Goal: Transaction & Acquisition: Purchase product/service

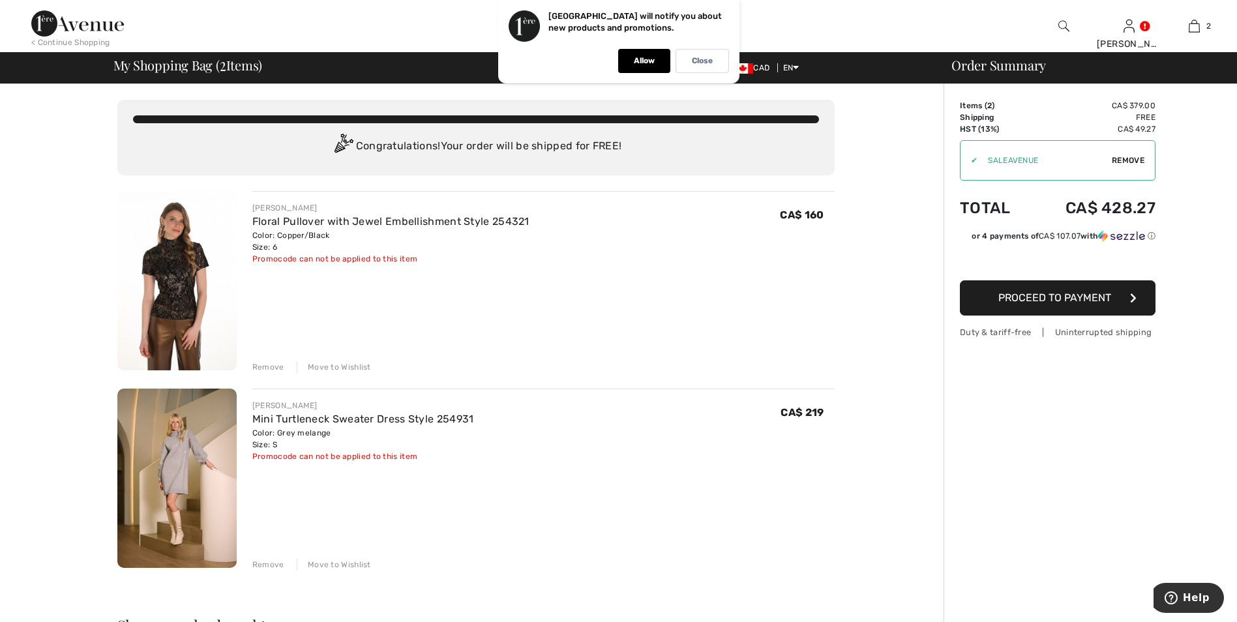
click at [190, 285] on img at bounding box center [176, 280] width 119 height 179
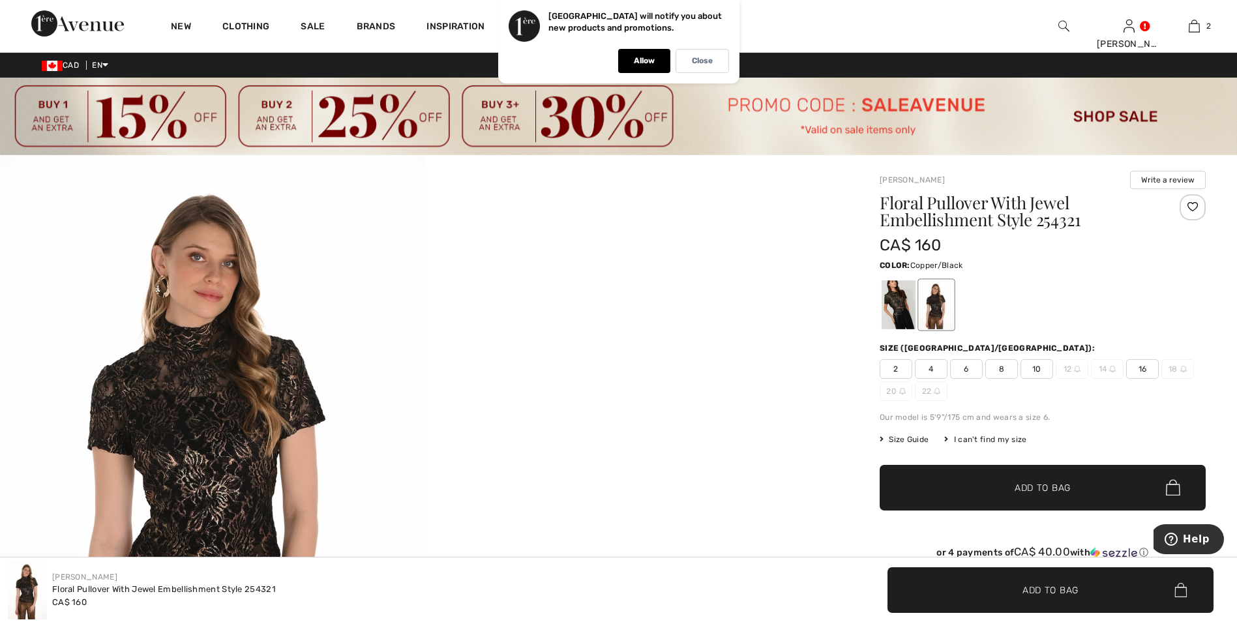
click at [198, 500] on img at bounding box center [212, 472] width 424 height 635
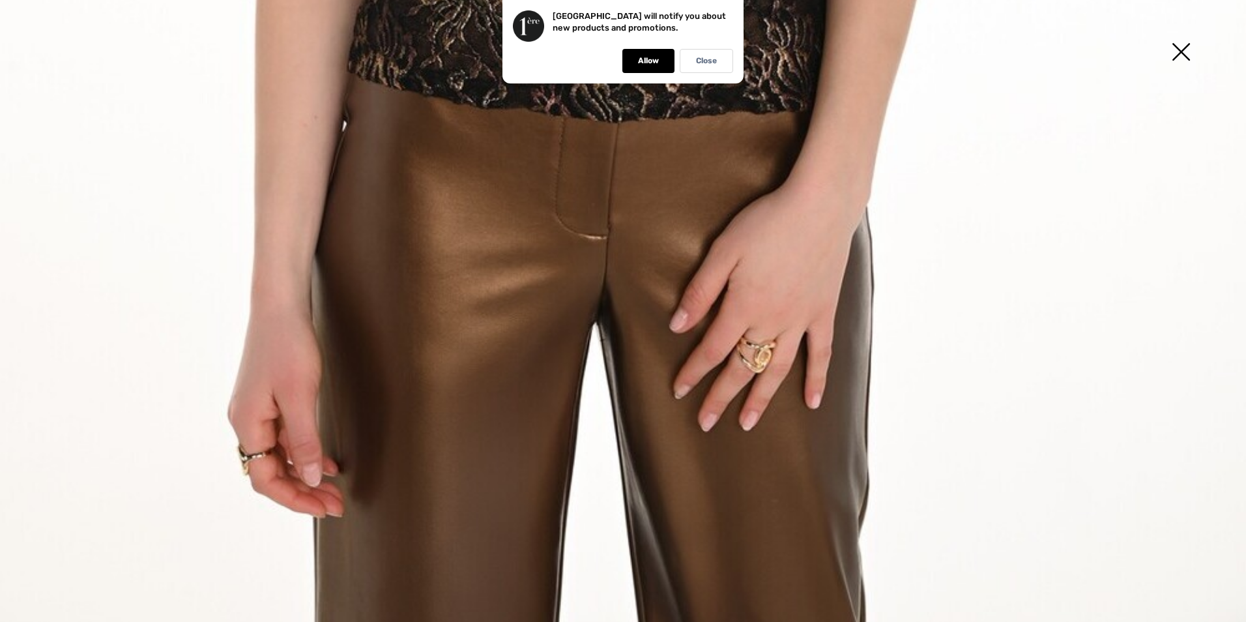
scroll to position [1233, 0]
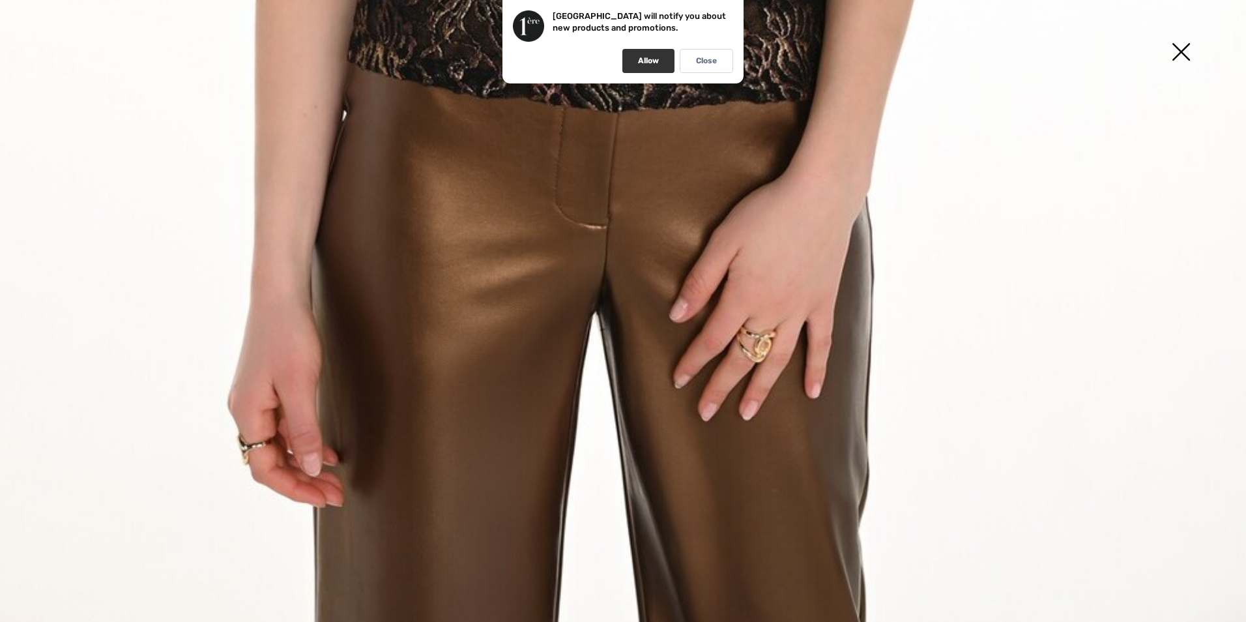
click at [647, 57] on p "Allow" at bounding box center [648, 61] width 21 height 10
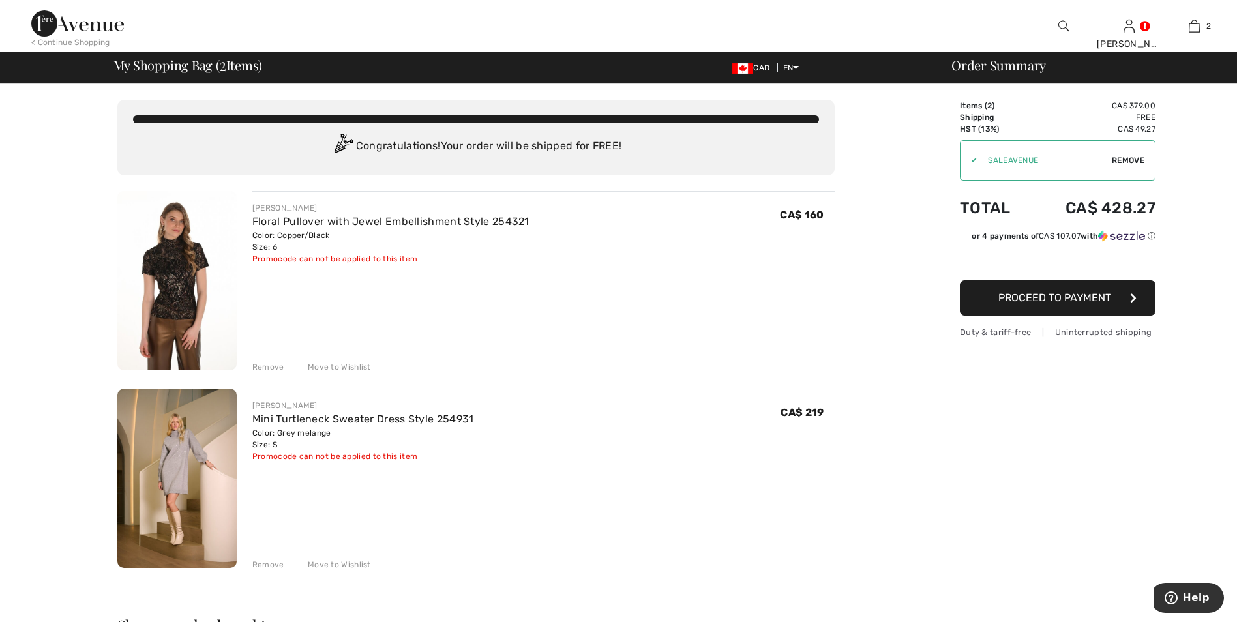
click at [1050, 301] on span "Proceed to Payment" at bounding box center [1054, 297] width 113 height 12
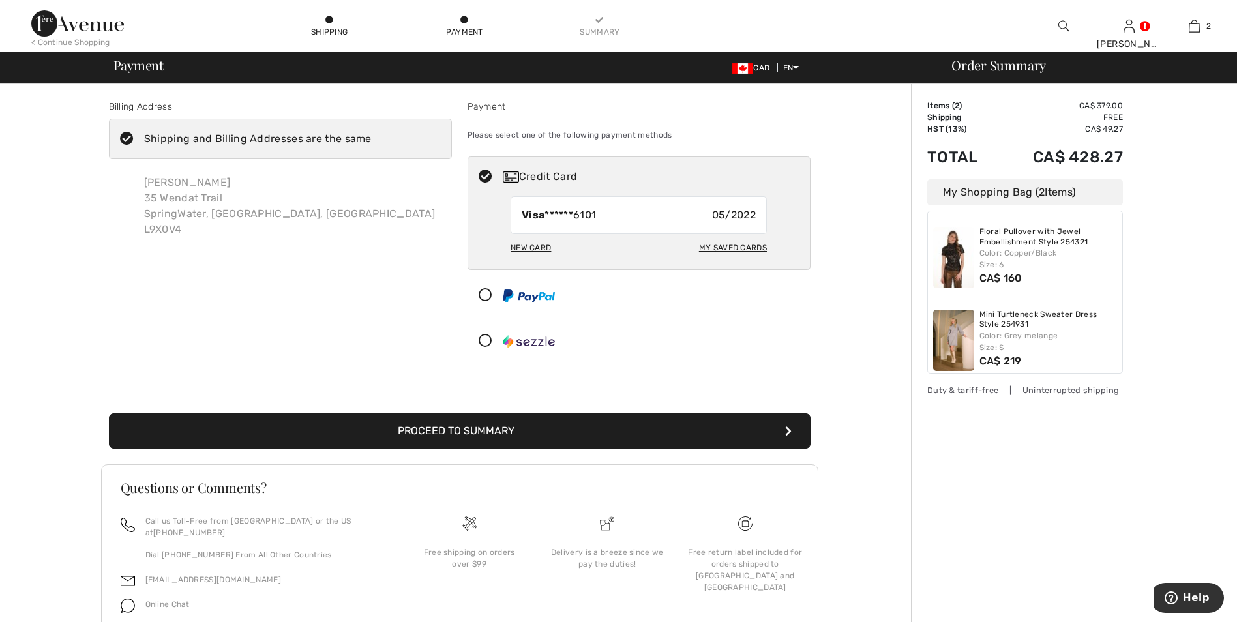
click at [734, 246] on div "My Saved Cards" at bounding box center [733, 248] width 68 height 22
radio input "true"
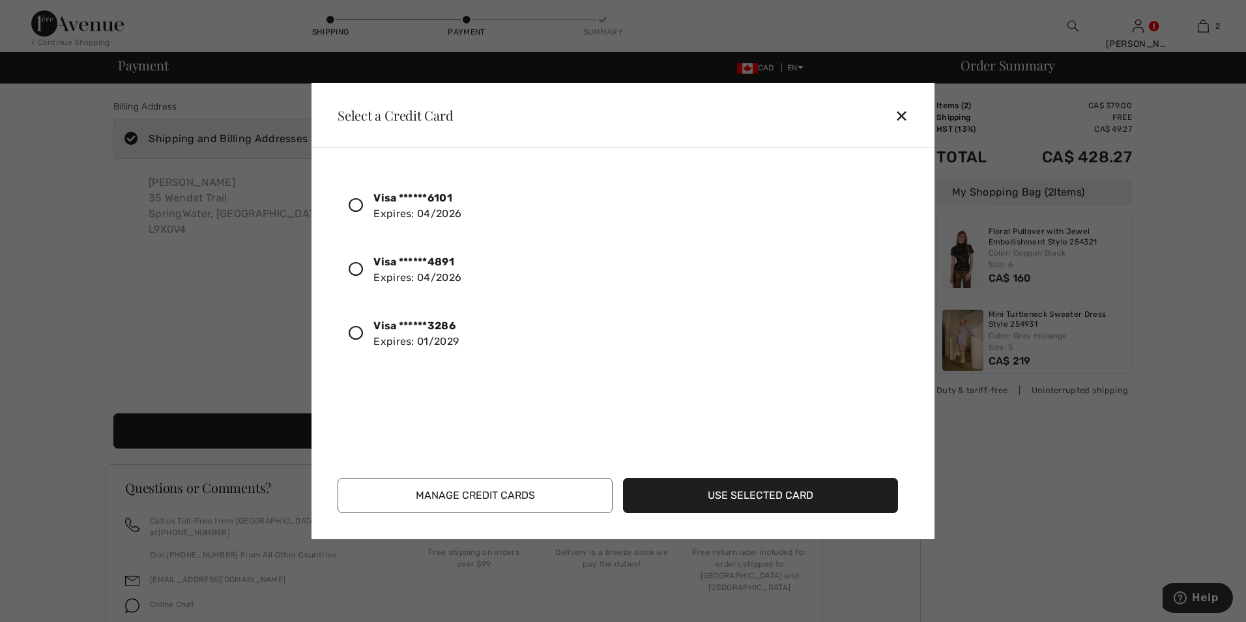
click at [360, 330] on icon at bounding box center [356, 333] width 14 height 14
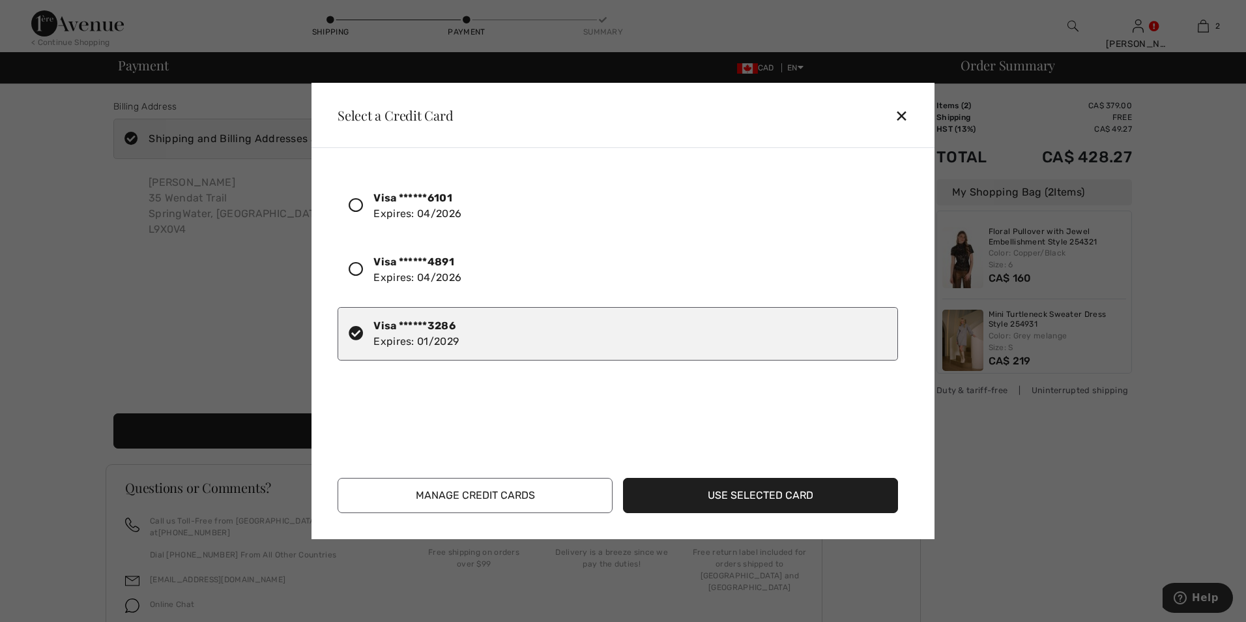
click at [744, 500] on button "Use Selected Card" at bounding box center [760, 495] width 275 height 35
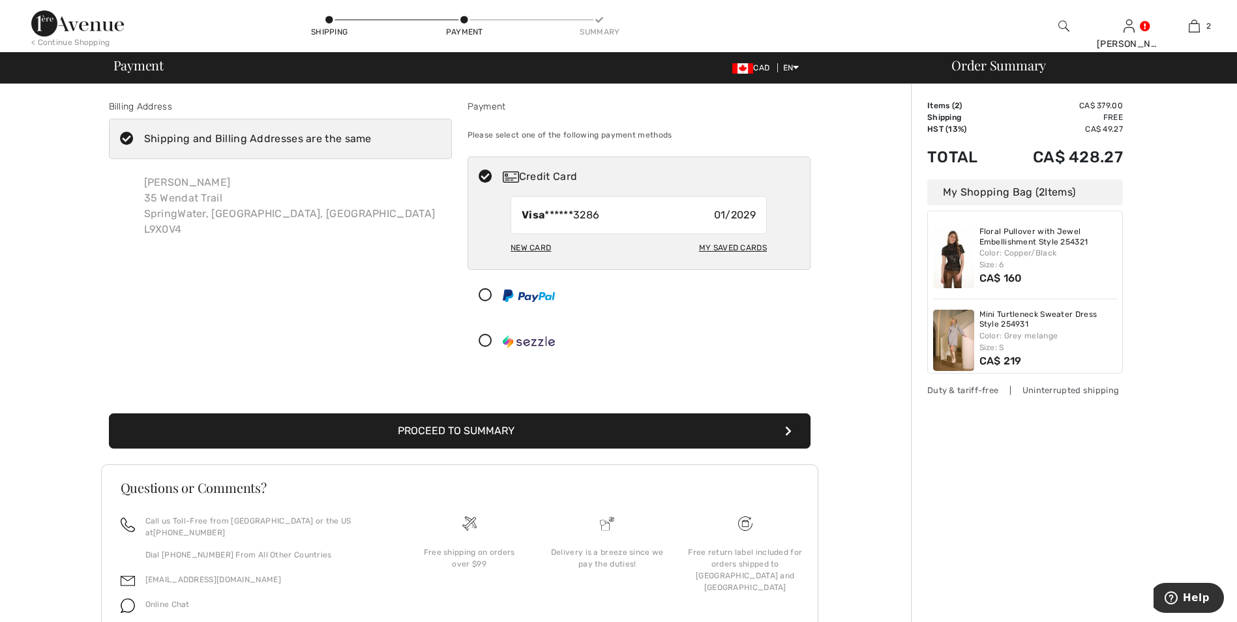
click at [428, 432] on button "Proceed to Summary" at bounding box center [459, 430] width 701 height 35
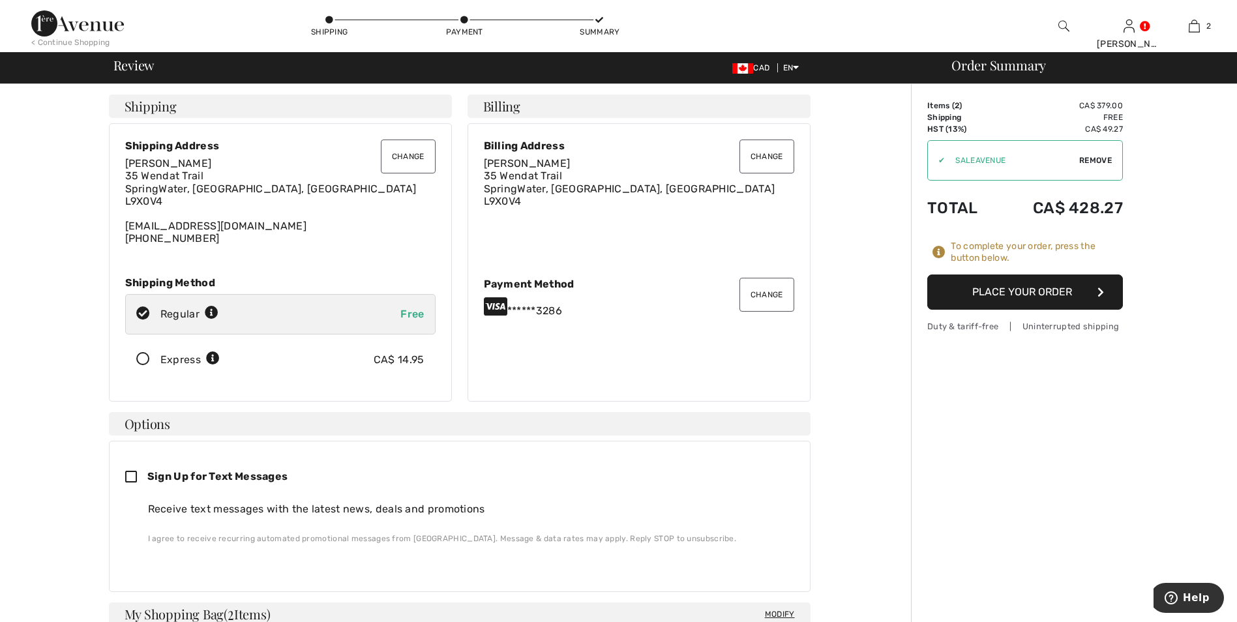
click at [1010, 293] on button "Place Your Order" at bounding box center [1025, 291] width 196 height 35
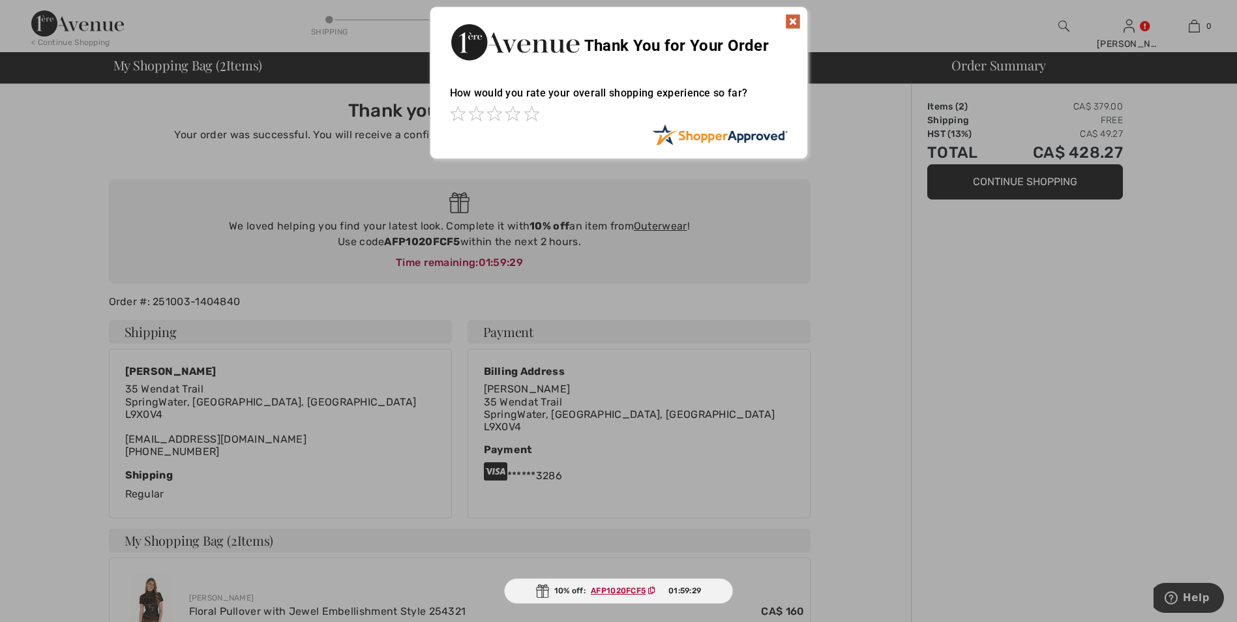
click at [465, 226] on div at bounding box center [618, 311] width 1237 height 622
click at [787, 18] on img at bounding box center [793, 22] width 16 height 16
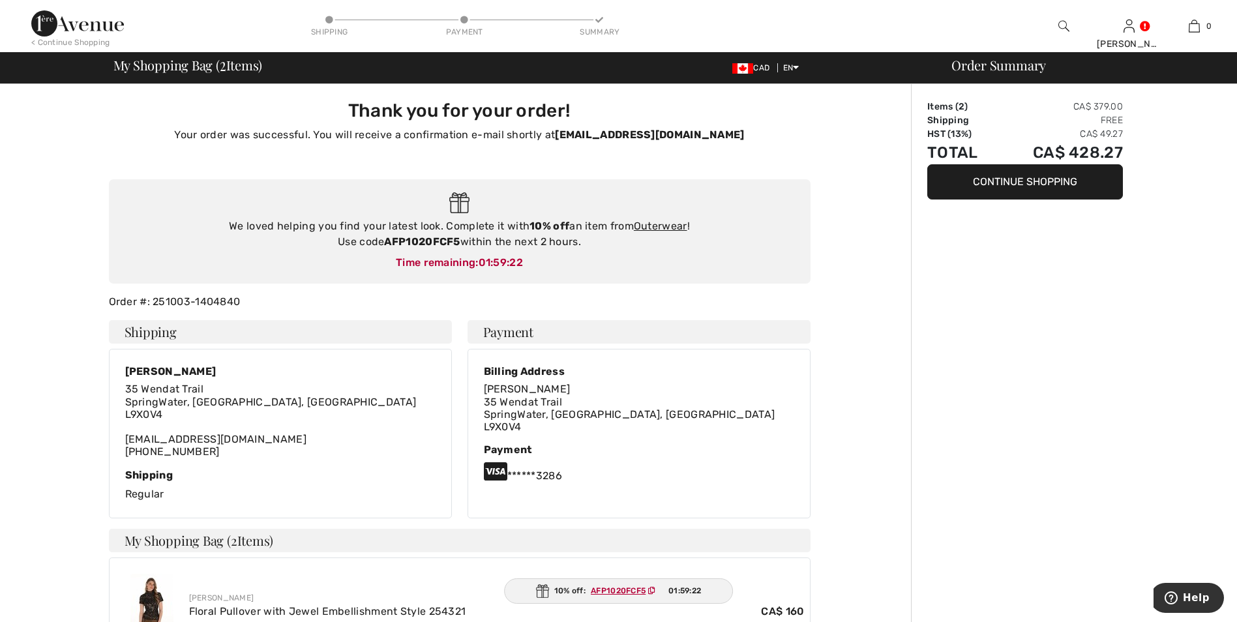
click at [543, 229] on strong "10% off" at bounding box center [549, 226] width 40 height 12
click at [153, 611] on img at bounding box center [151, 606] width 43 height 65
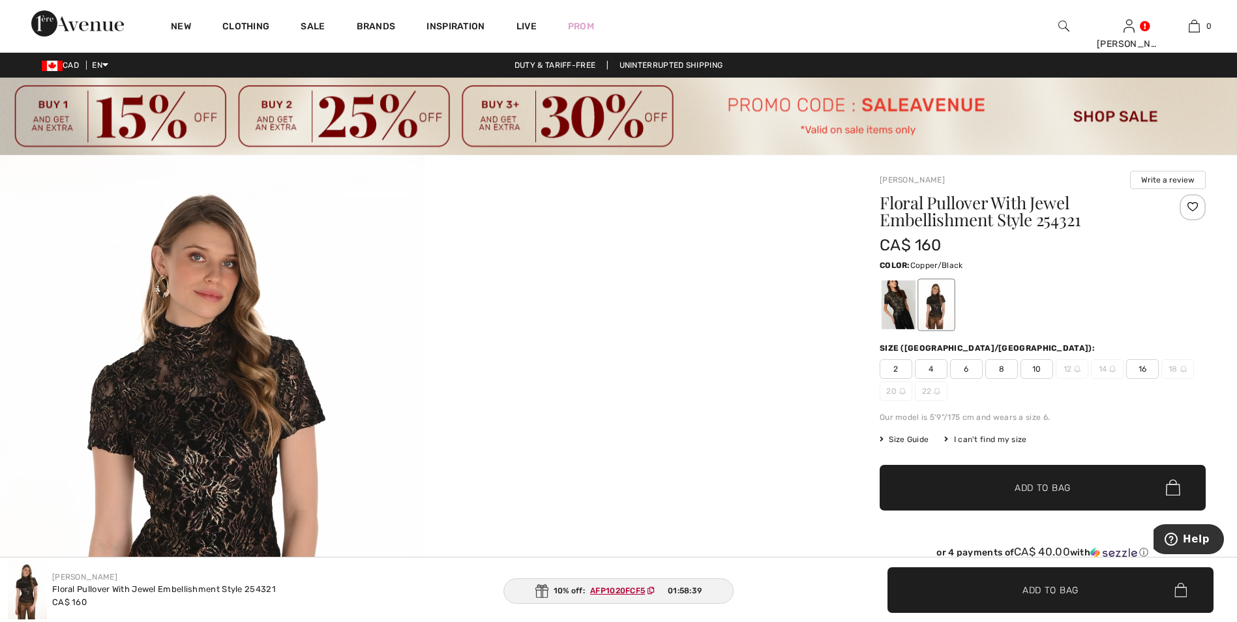
click at [184, 446] on img at bounding box center [212, 472] width 424 height 635
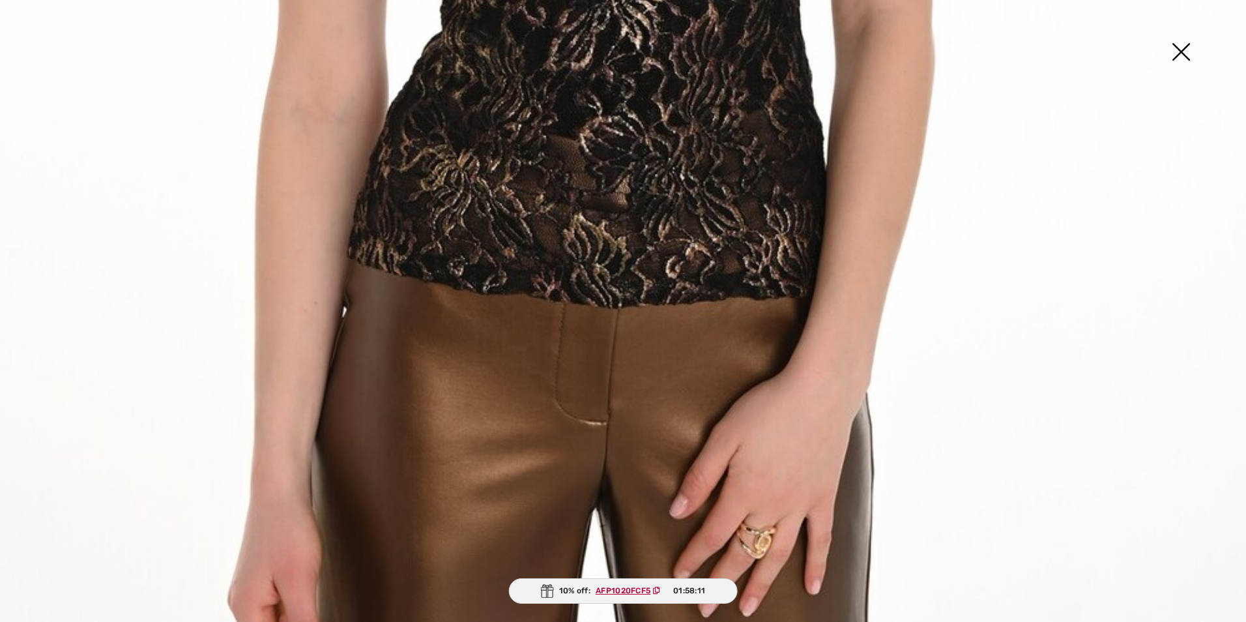
scroll to position [1233, 0]
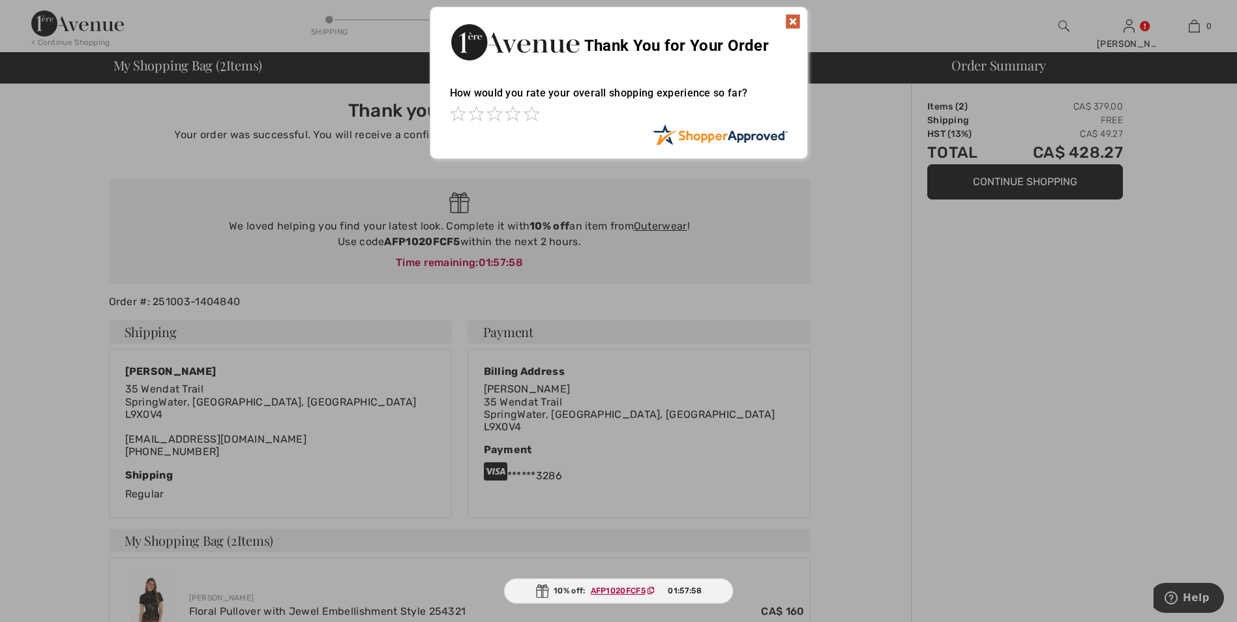
click at [1037, 178] on div at bounding box center [618, 311] width 1237 height 622
click at [796, 21] on img at bounding box center [793, 22] width 16 height 16
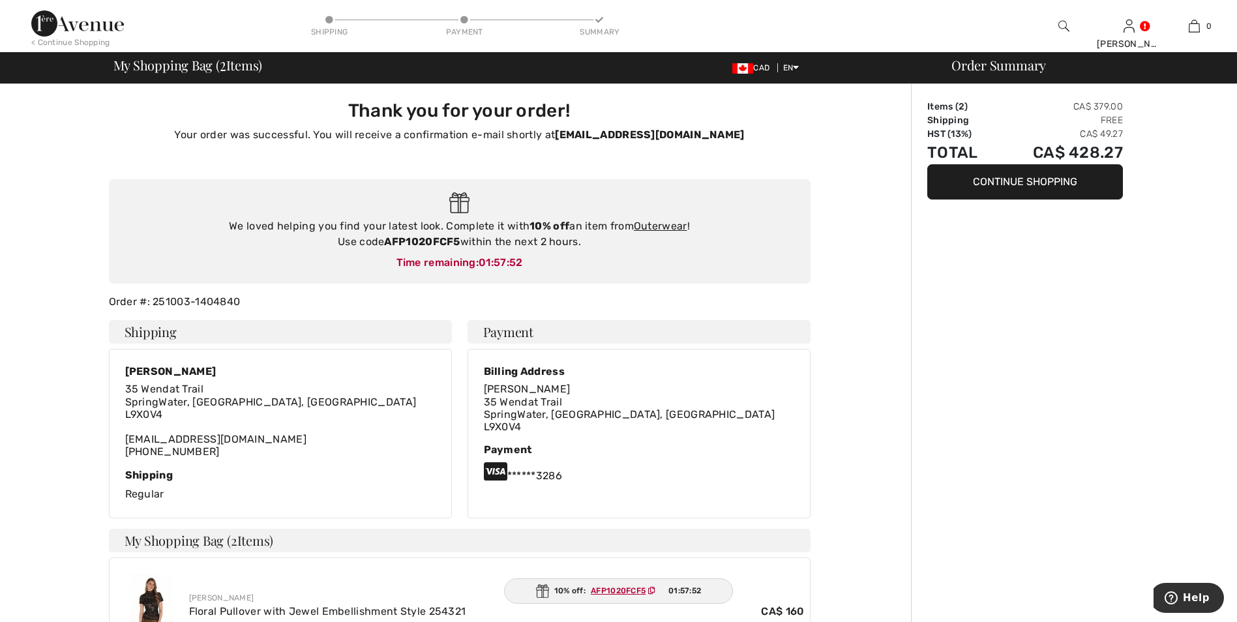
click at [1025, 183] on button "Continue Shopping" at bounding box center [1025, 181] width 196 height 35
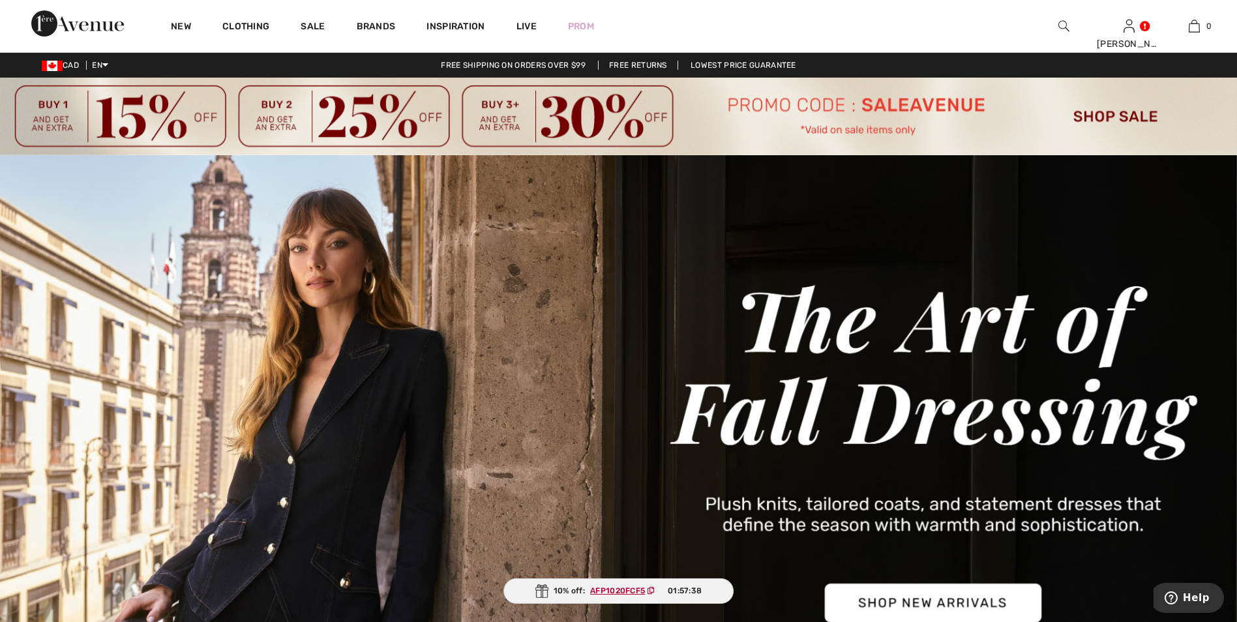
click at [1102, 115] on img at bounding box center [618, 117] width 1237 height 78
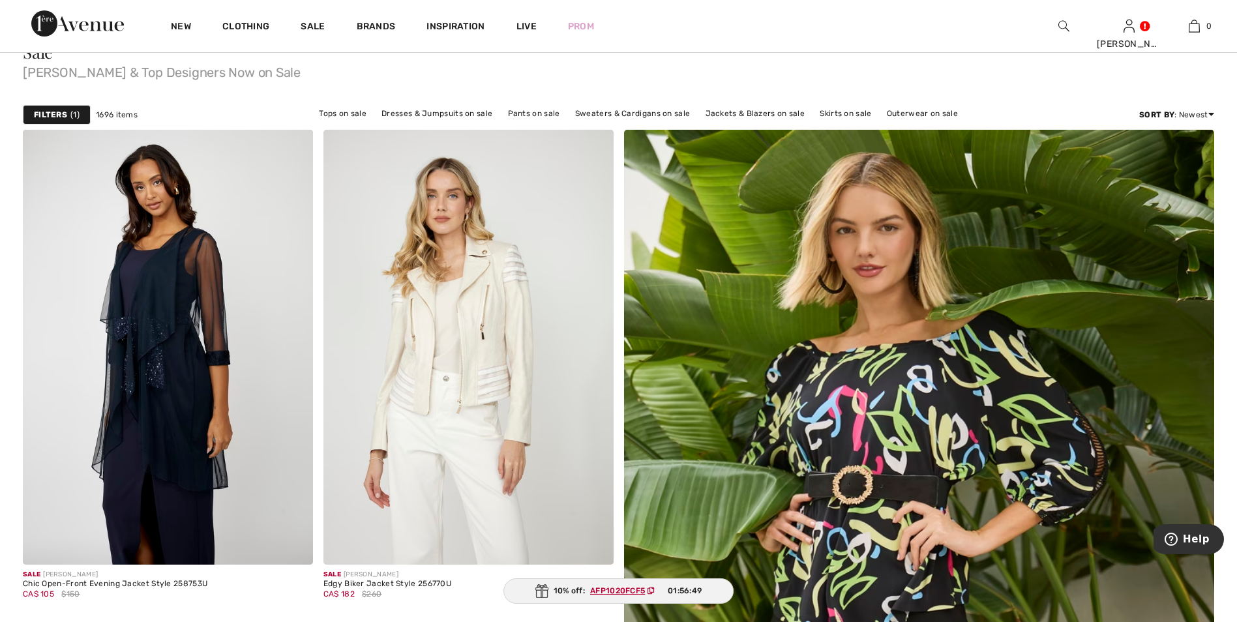
scroll to position [168, 0]
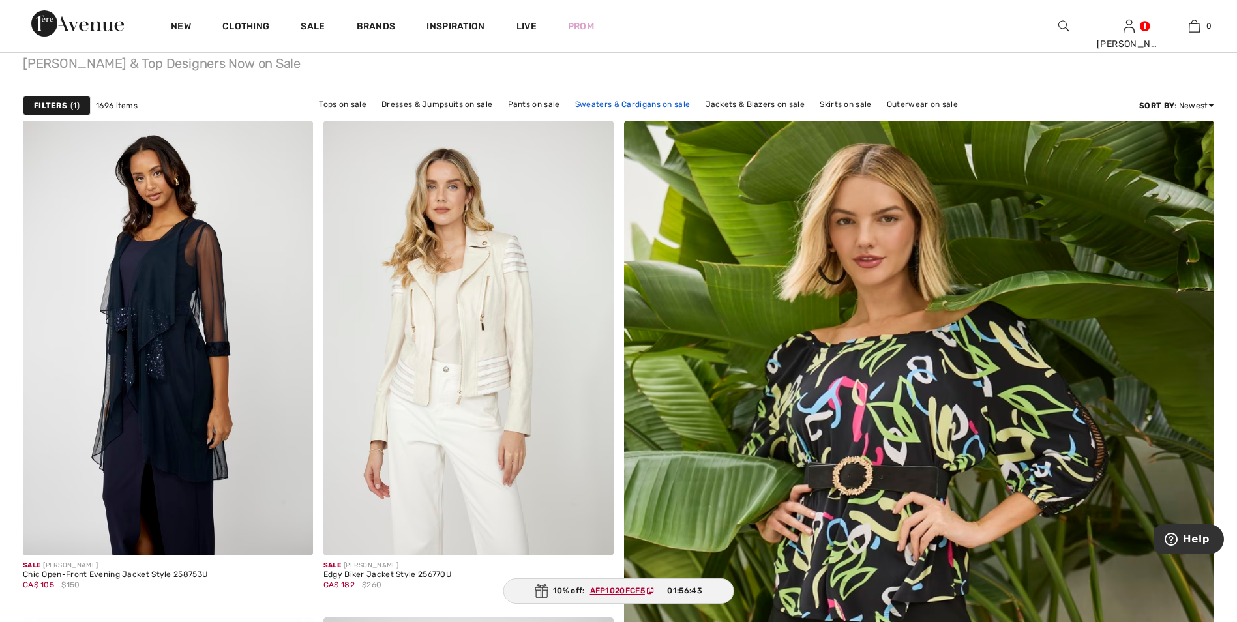
click at [638, 100] on link "Sweaters & Cardigans on sale" at bounding box center [632, 104] width 128 height 17
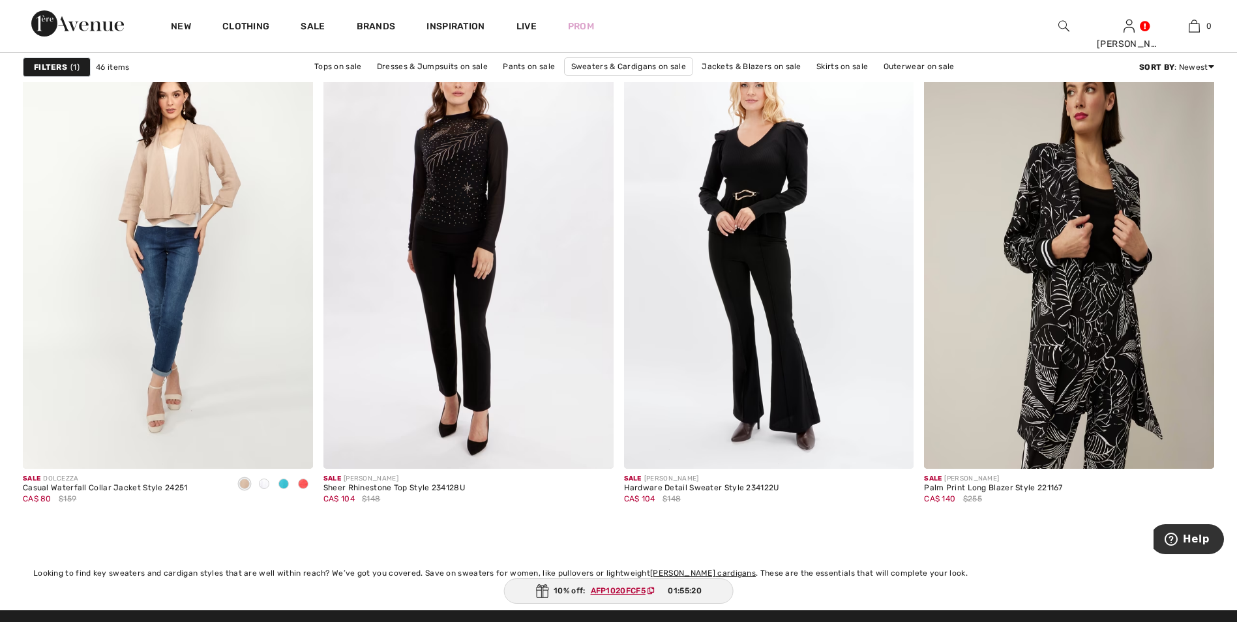
scroll to position [6785, 0]
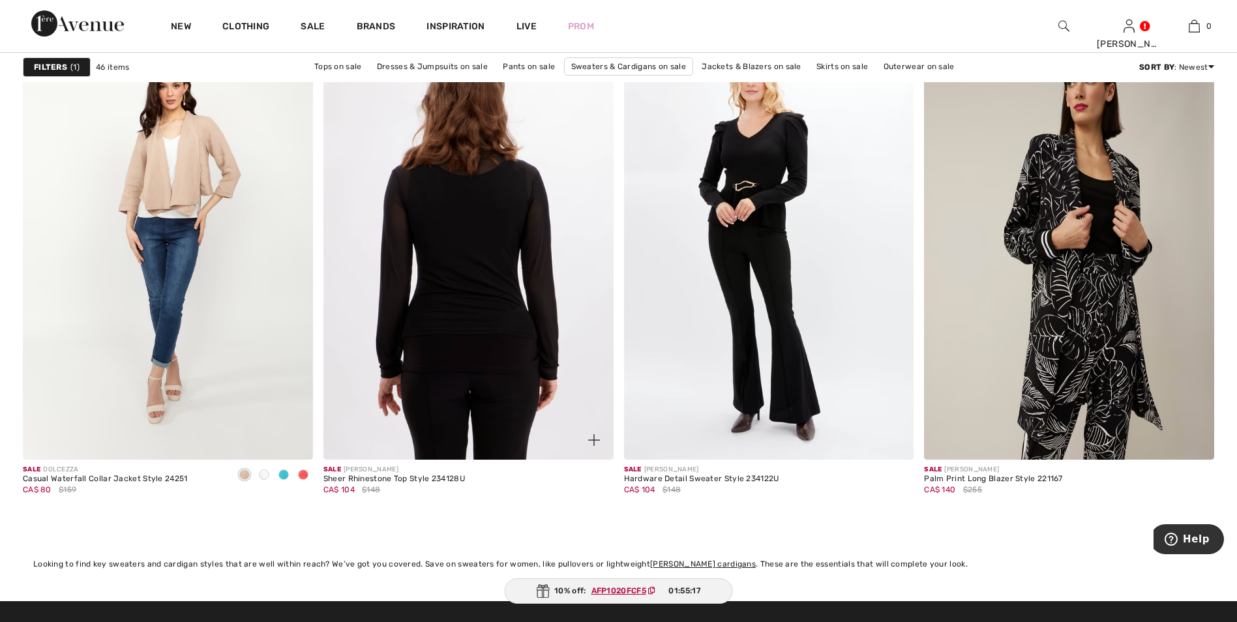
click at [473, 233] on img at bounding box center [468, 242] width 290 height 435
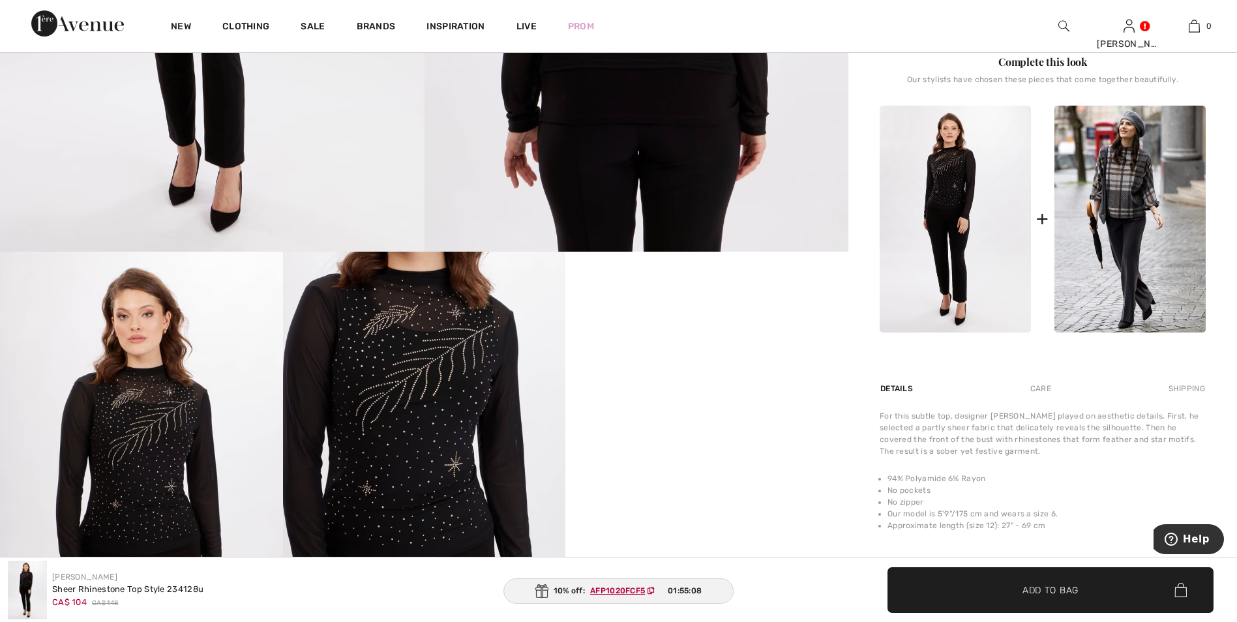
scroll to position [542, 0]
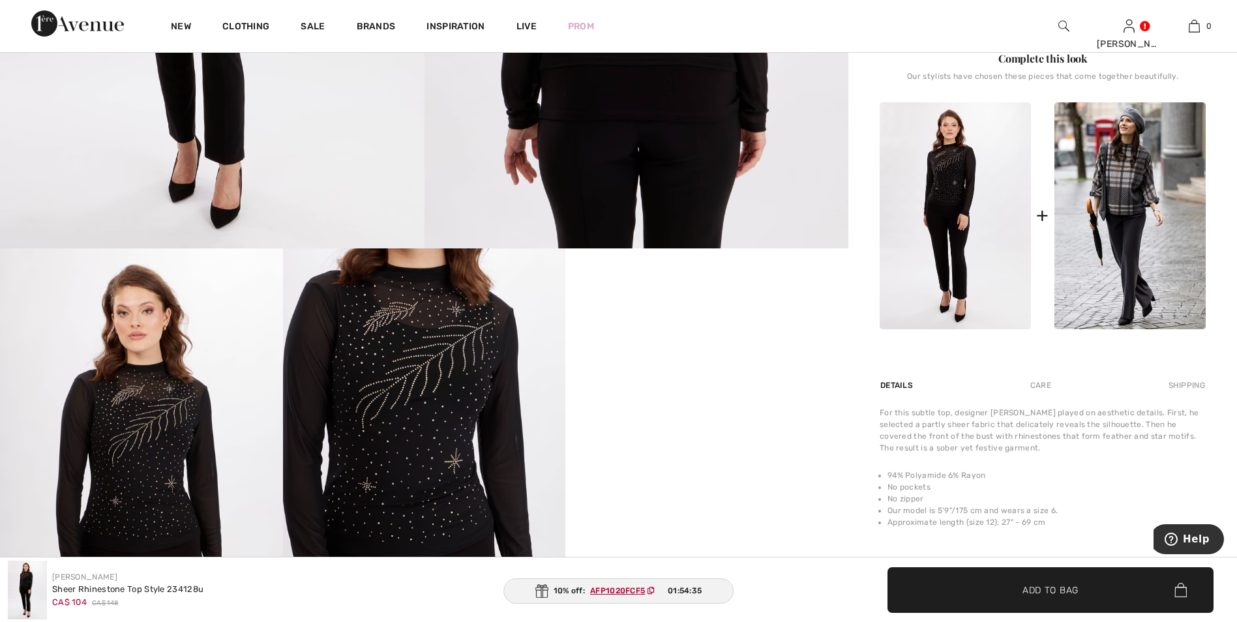
click at [1051, 212] on div "+" at bounding box center [1042, 215] width 326 height 227
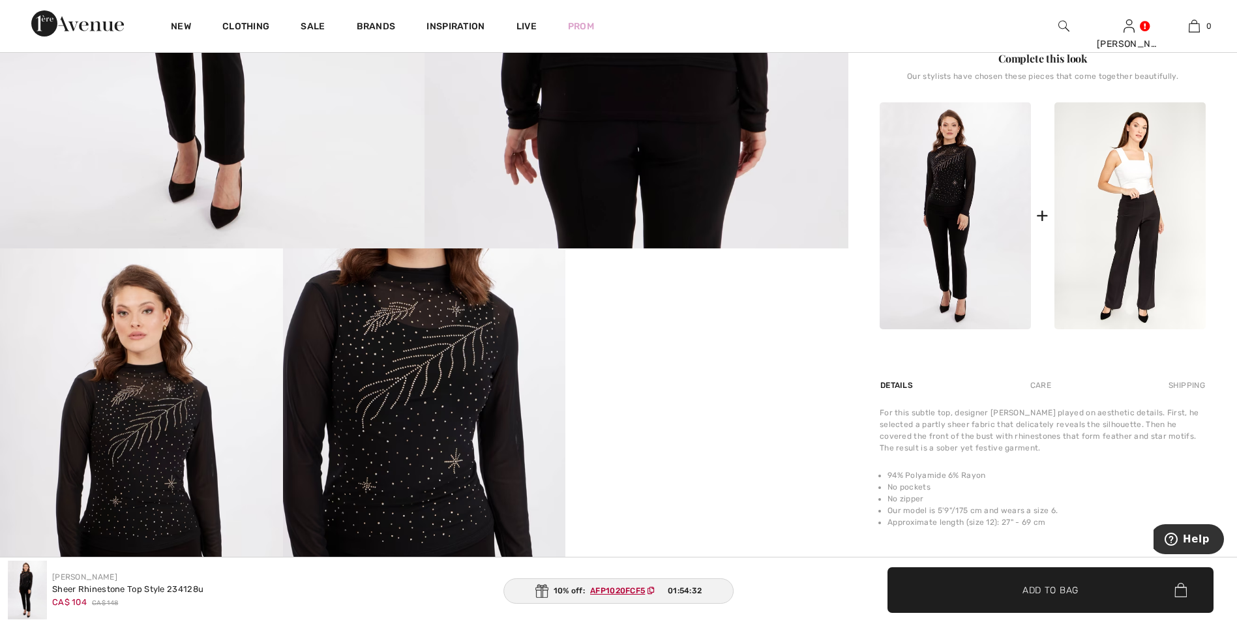
click at [1183, 186] on img at bounding box center [1129, 215] width 151 height 227
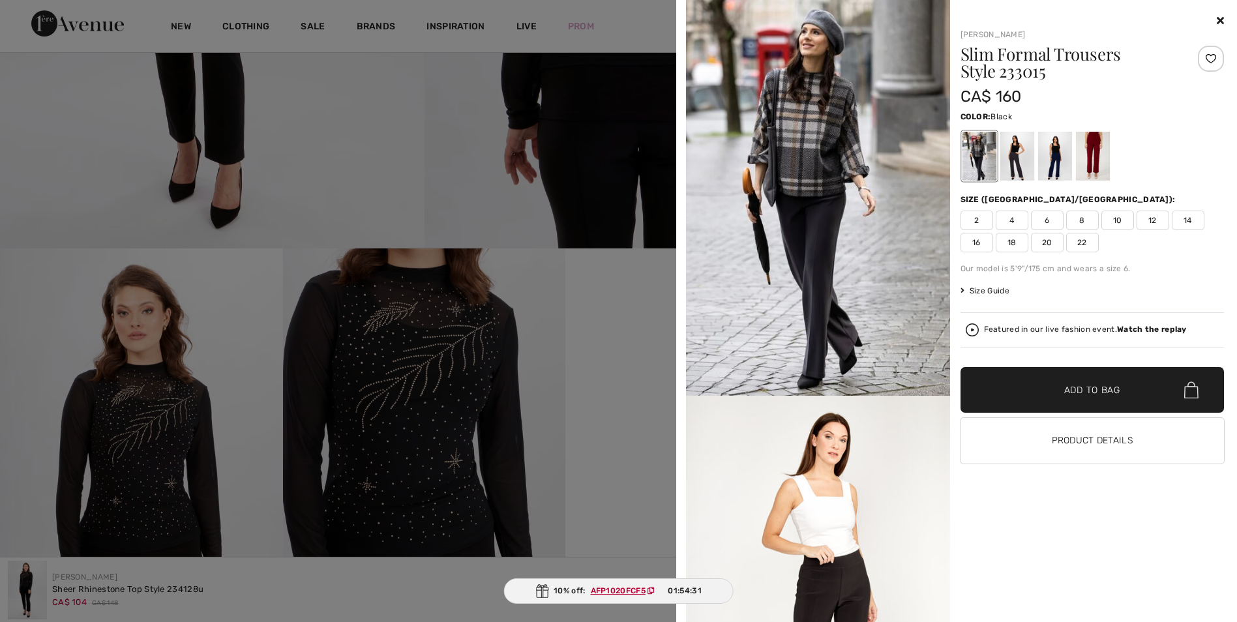
click at [1134, 183] on div "Your browser does not support the video tag. Frank Lyman Slim Formal Trousers S…" at bounding box center [618, 311] width 1237 height 622
click at [802, 130] on img at bounding box center [818, 198] width 264 height 396
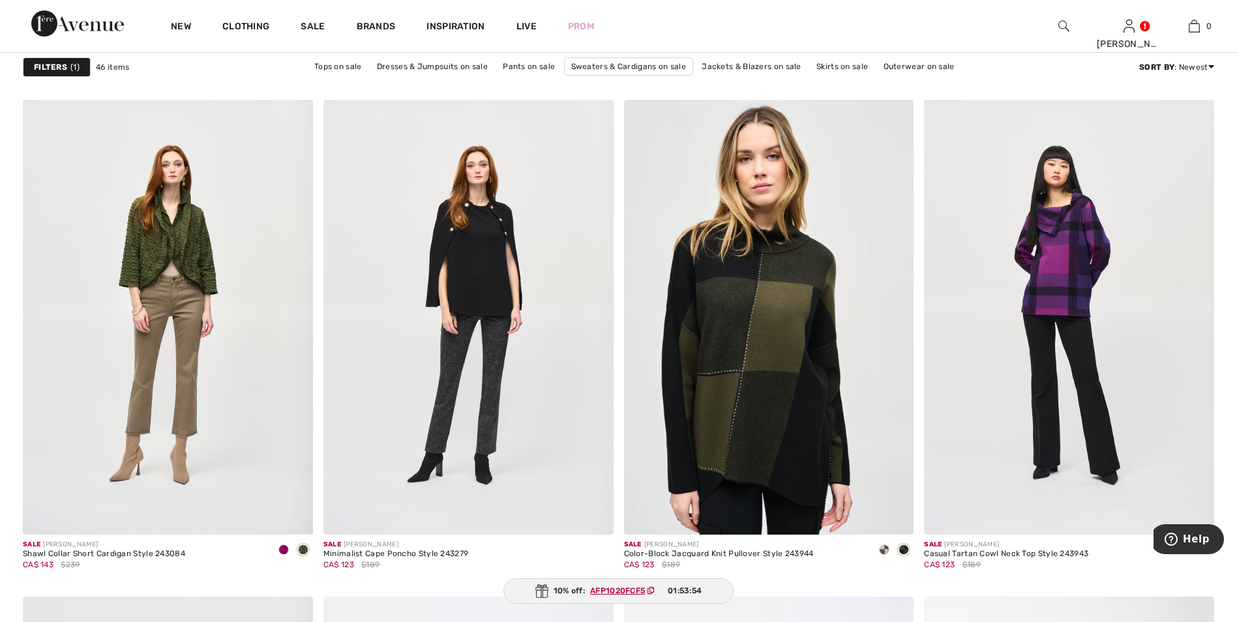
scroll to position [4990, 0]
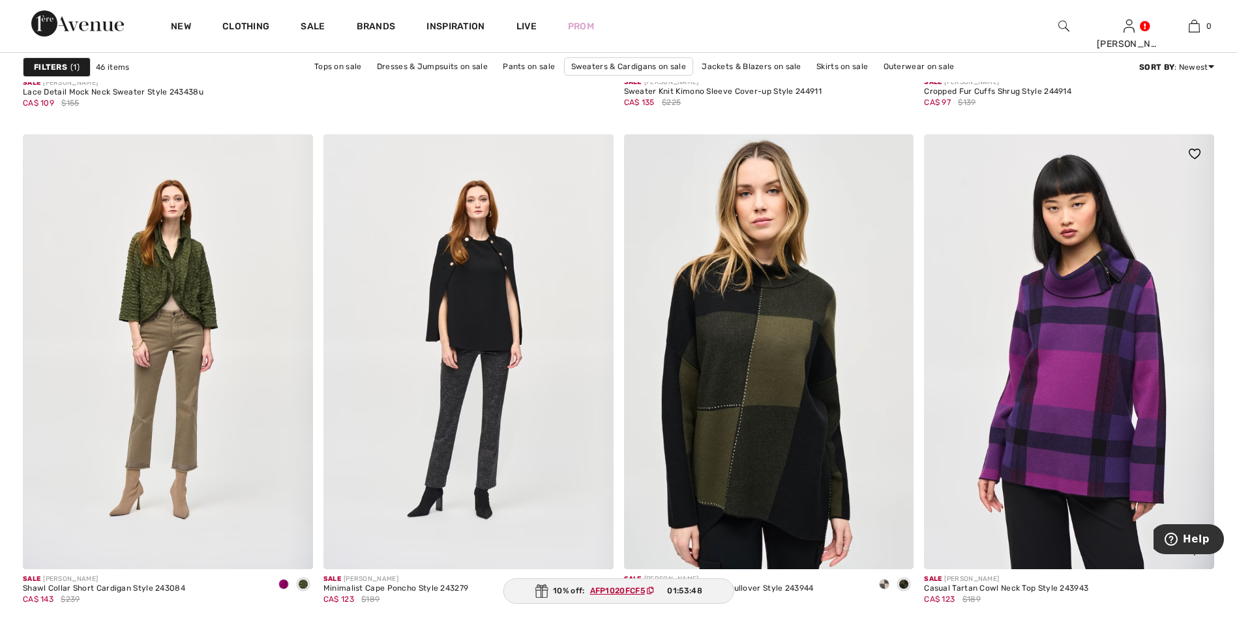
click at [1080, 360] on img at bounding box center [1069, 351] width 290 height 435
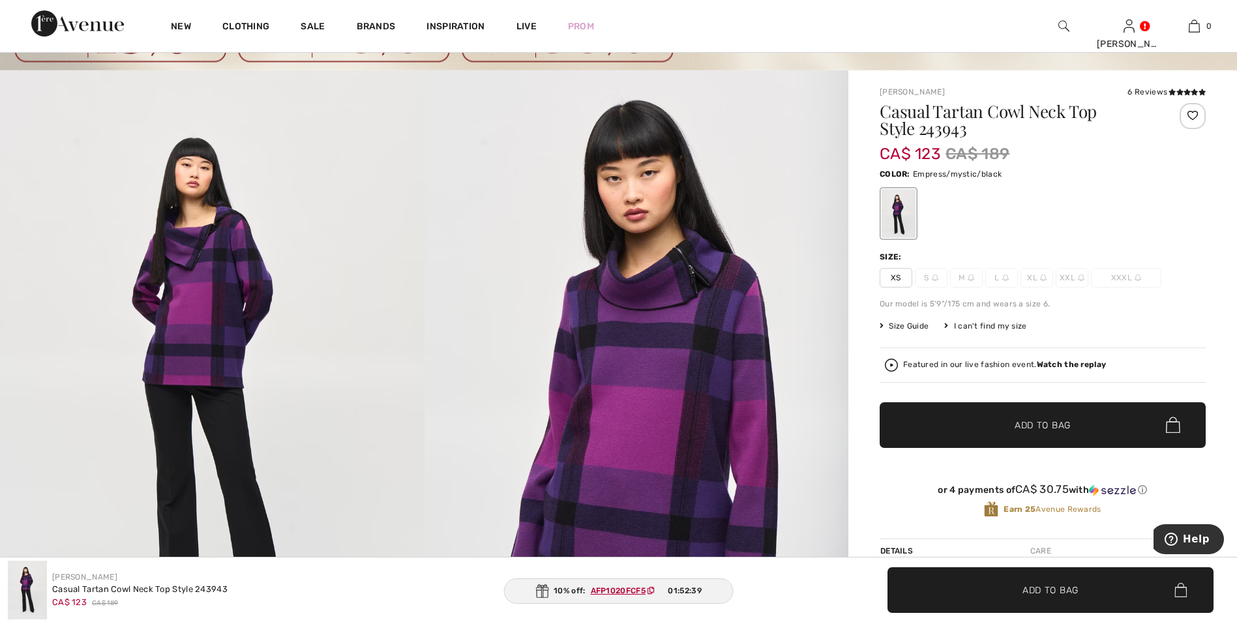
scroll to position [52, 0]
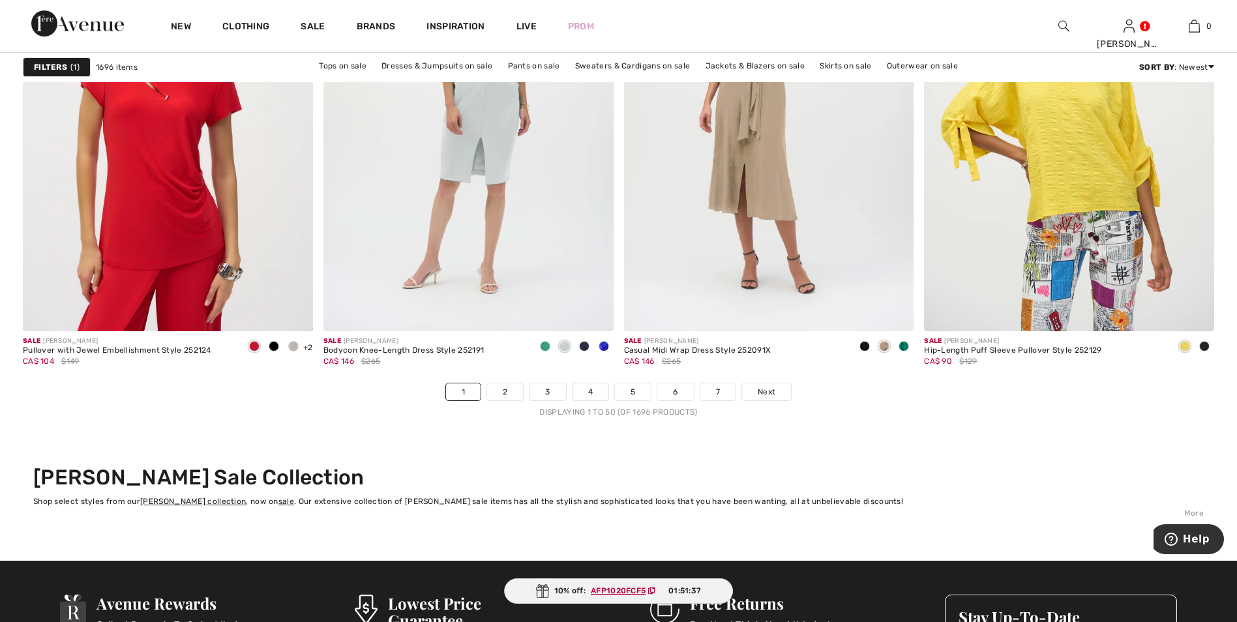
scroll to position [7438, 0]
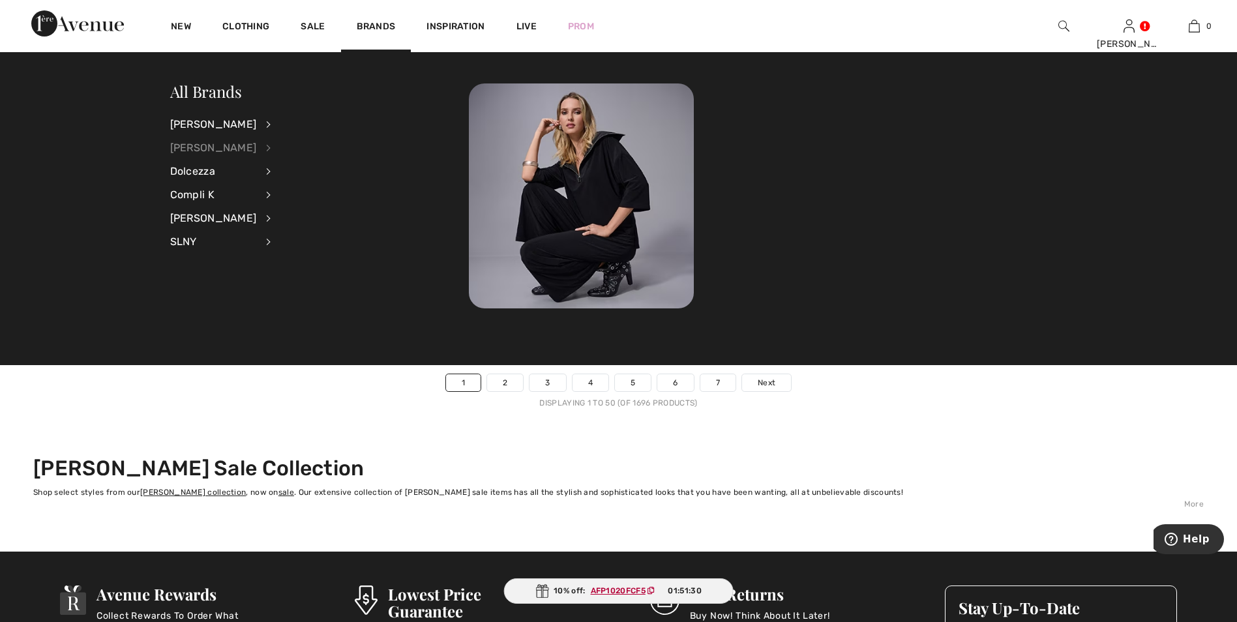
click at [207, 143] on div "[PERSON_NAME]" at bounding box center [213, 147] width 87 height 23
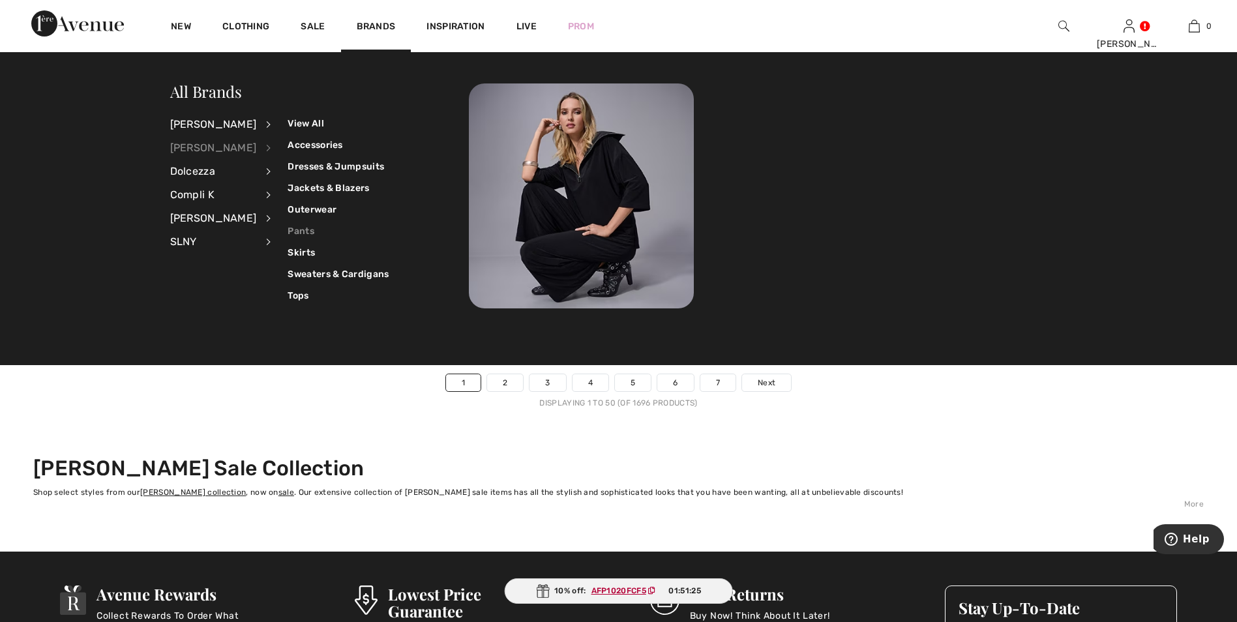
click at [295, 229] on link "Pants" at bounding box center [337, 231] width 101 height 22
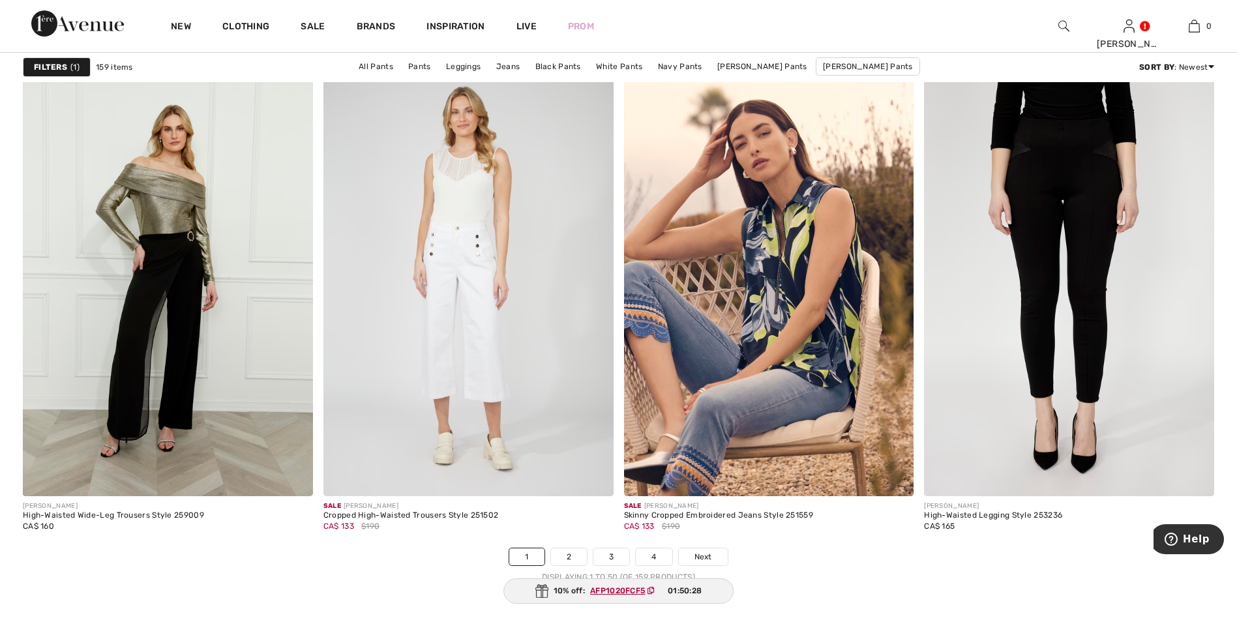
scroll to position [7274, 0]
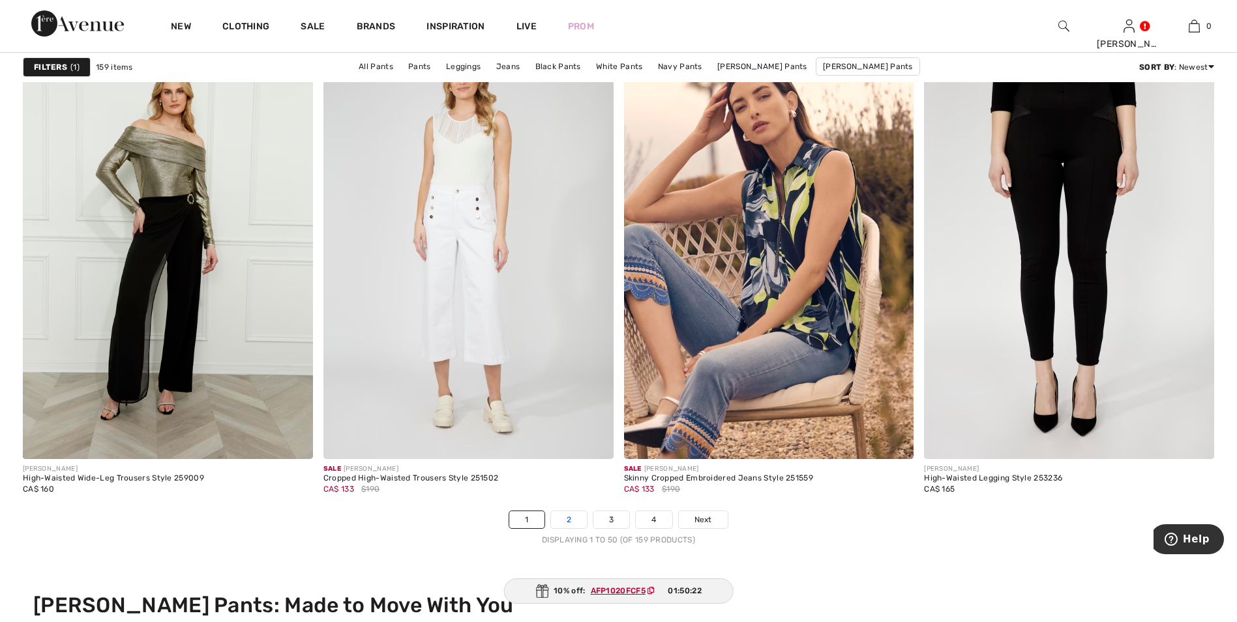
click at [563, 520] on link "2" at bounding box center [569, 519] width 36 height 17
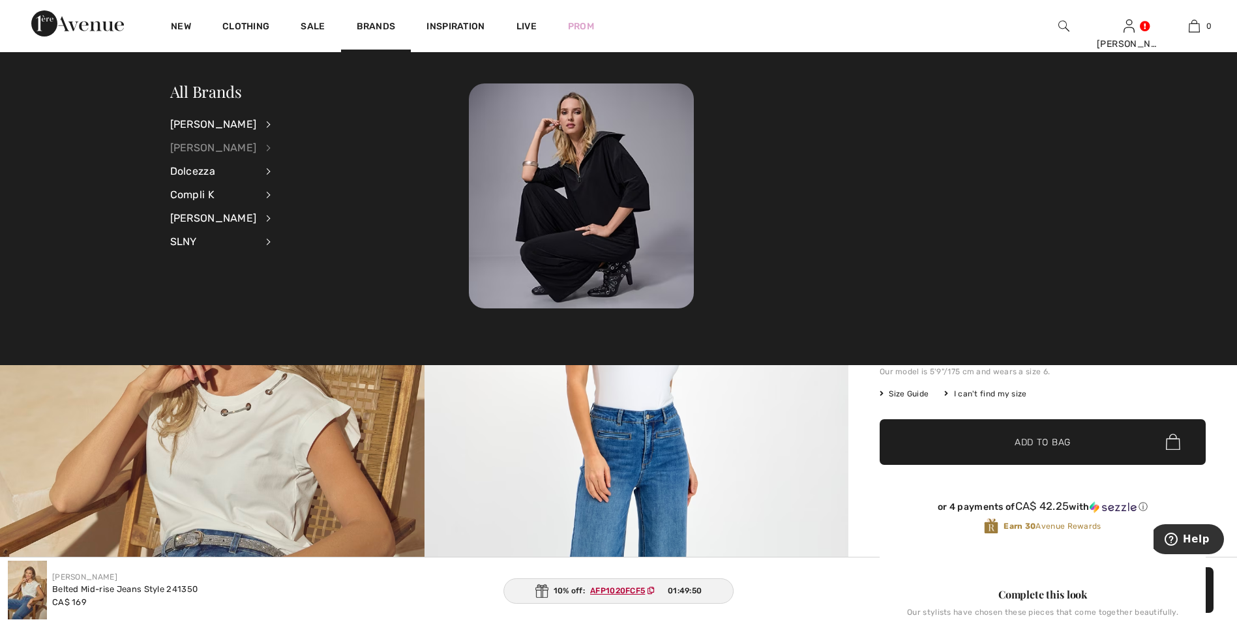
click at [237, 149] on div "[PERSON_NAME]" at bounding box center [213, 147] width 87 height 23
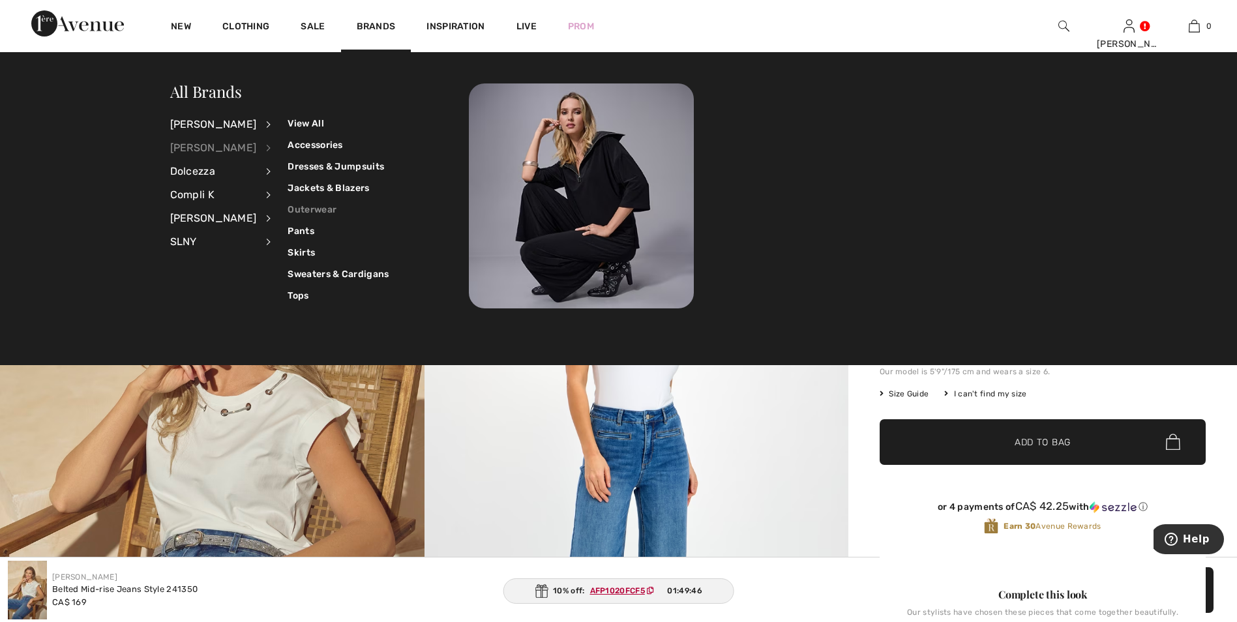
click at [306, 210] on link "Outerwear" at bounding box center [337, 210] width 101 height 22
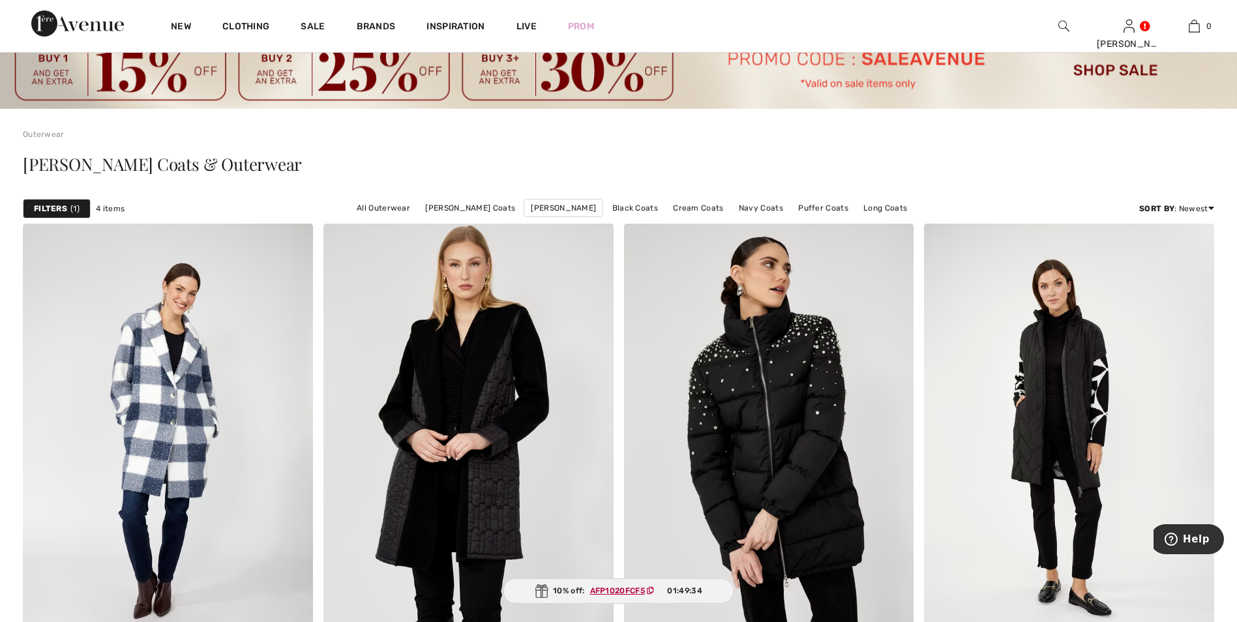
scroll to position [44, 0]
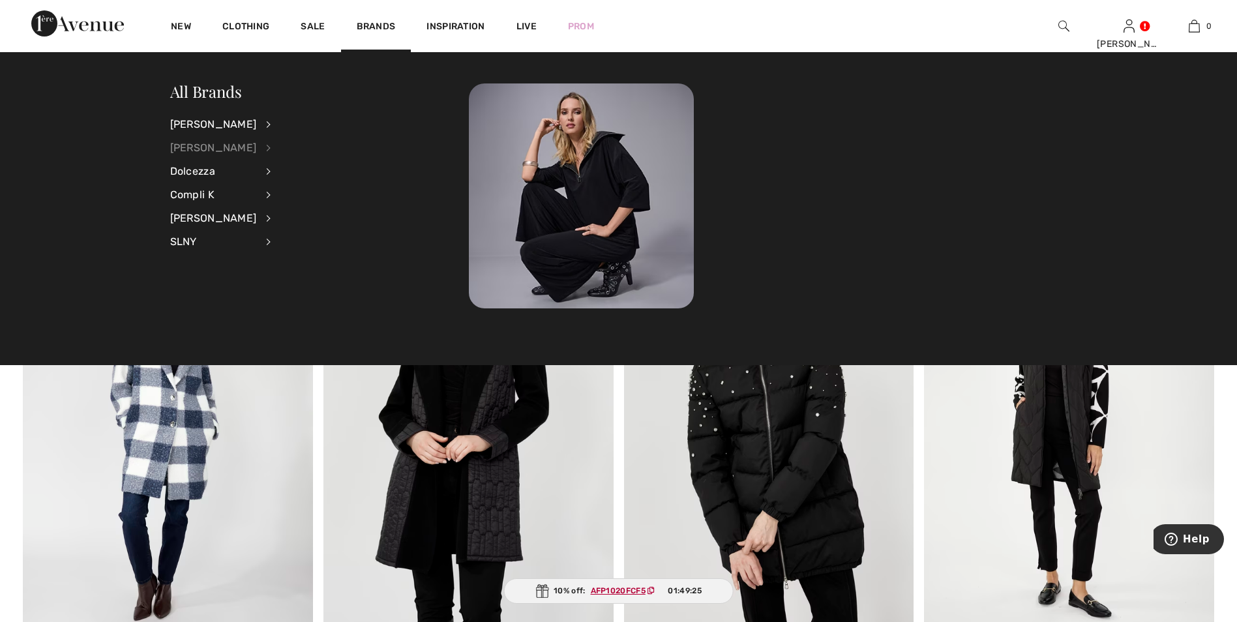
click at [197, 143] on div "[PERSON_NAME]" at bounding box center [213, 147] width 87 height 23
click at [293, 274] on link "Sweaters & Cardigans" at bounding box center [337, 274] width 101 height 22
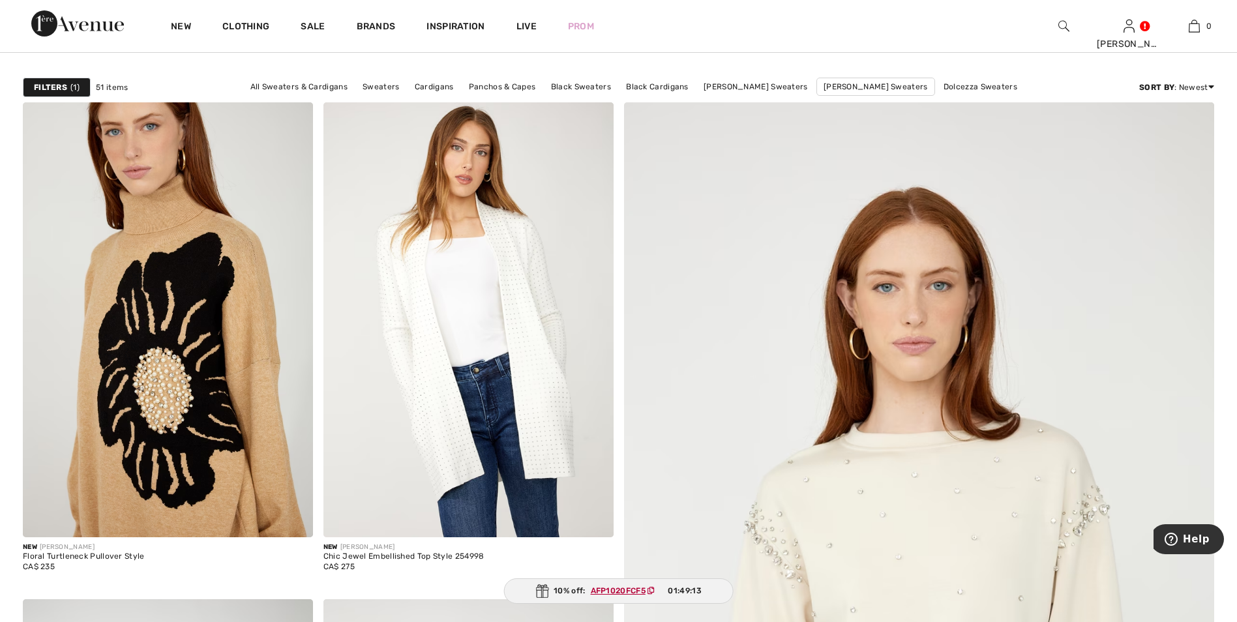
scroll to position [224, 0]
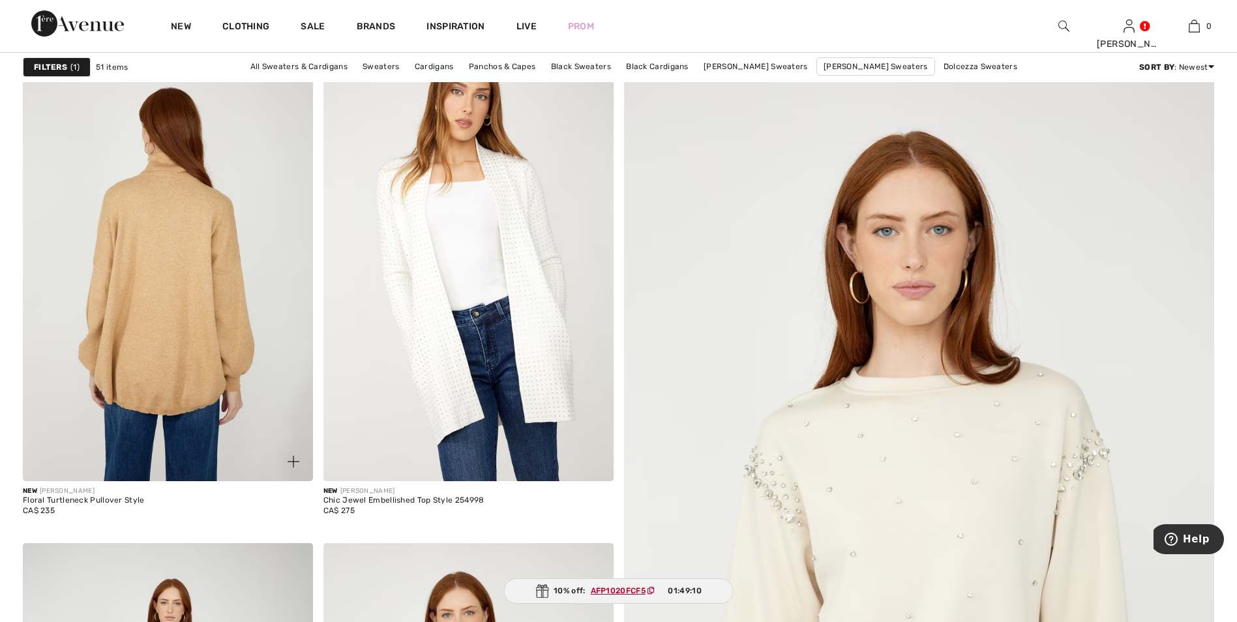
click at [132, 308] on img at bounding box center [168, 263] width 290 height 435
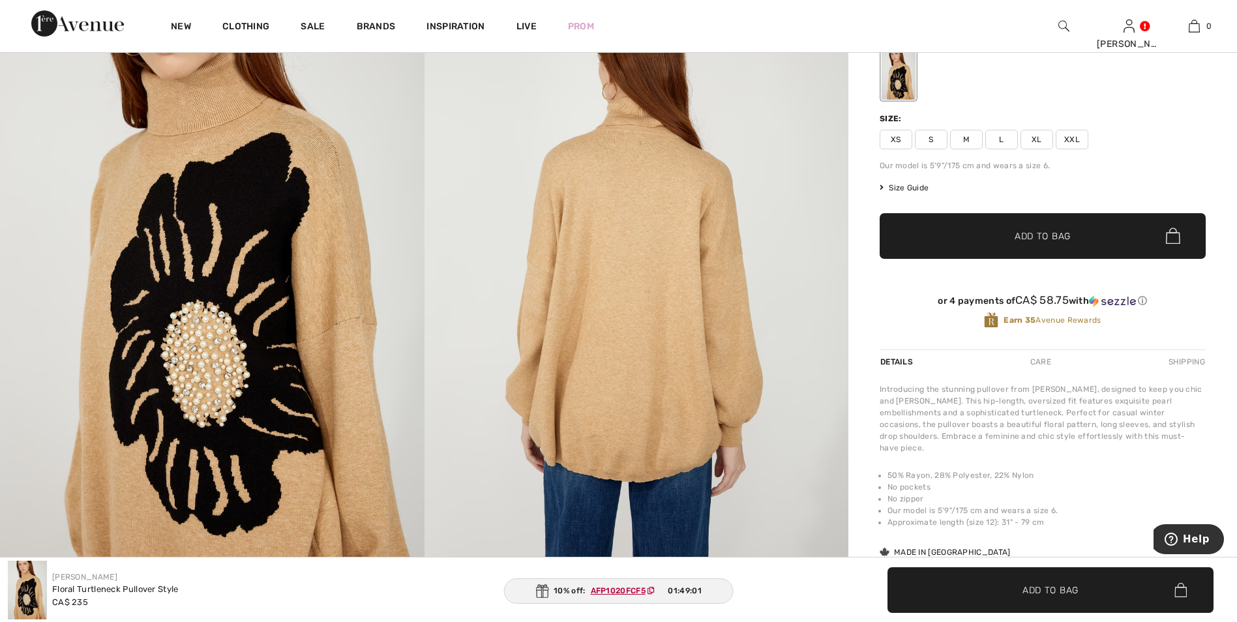
scroll to position [216, 0]
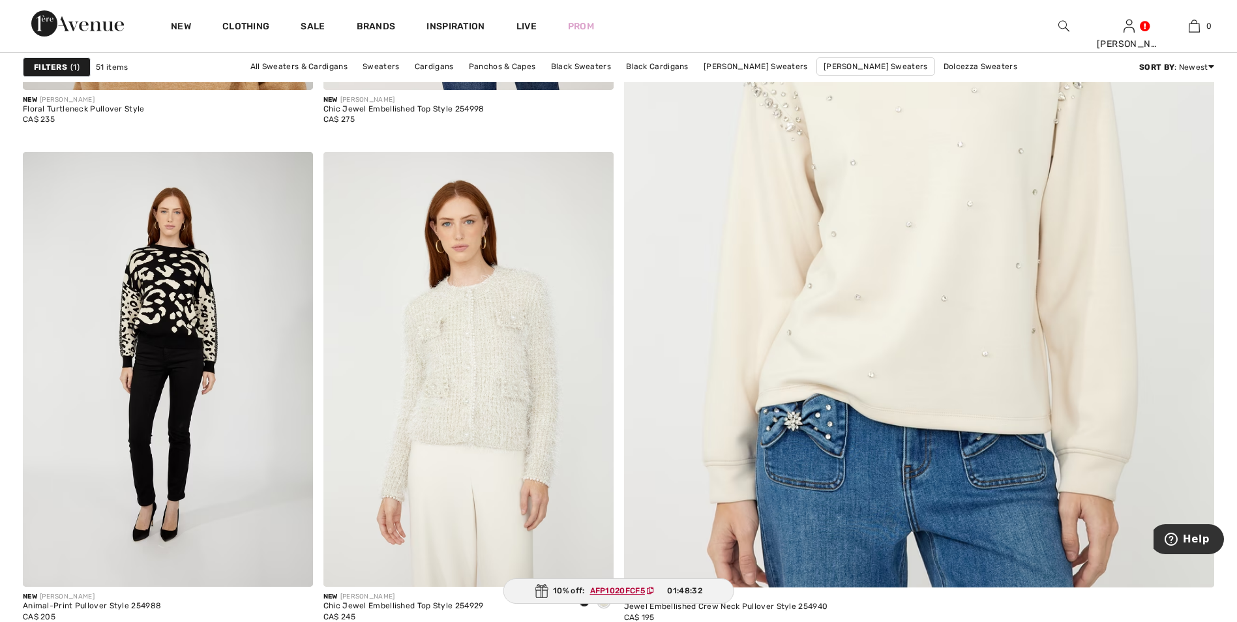
scroll to position [634, 0]
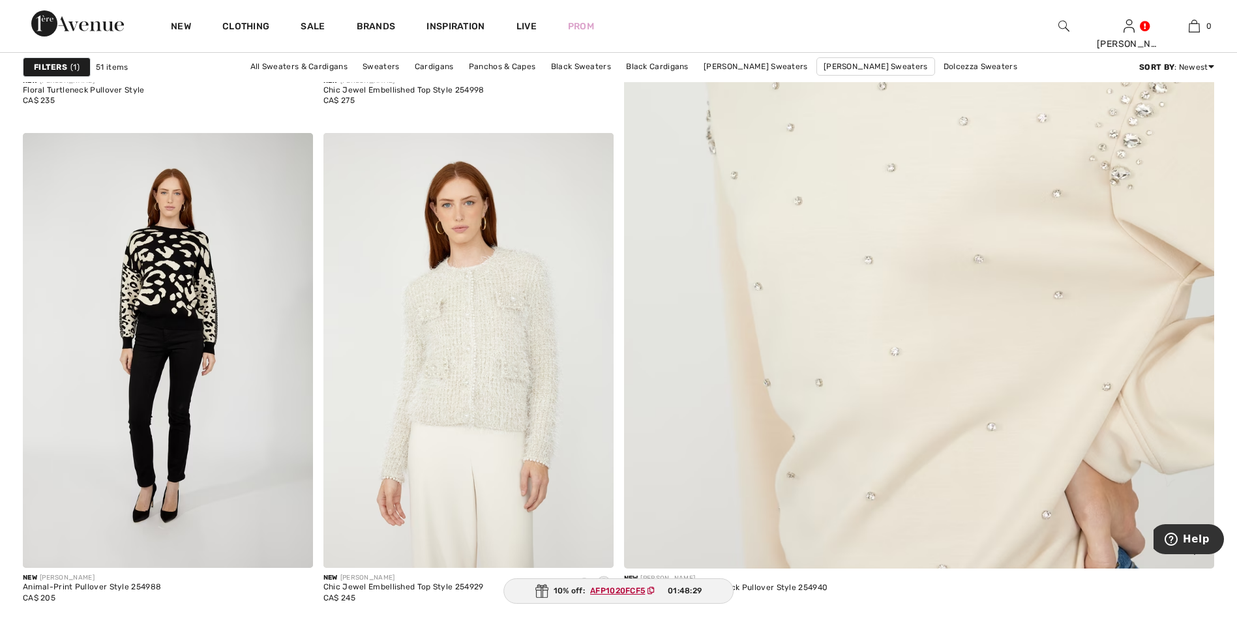
click at [879, 353] on img at bounding box center [918, 167] width 709 height 1062
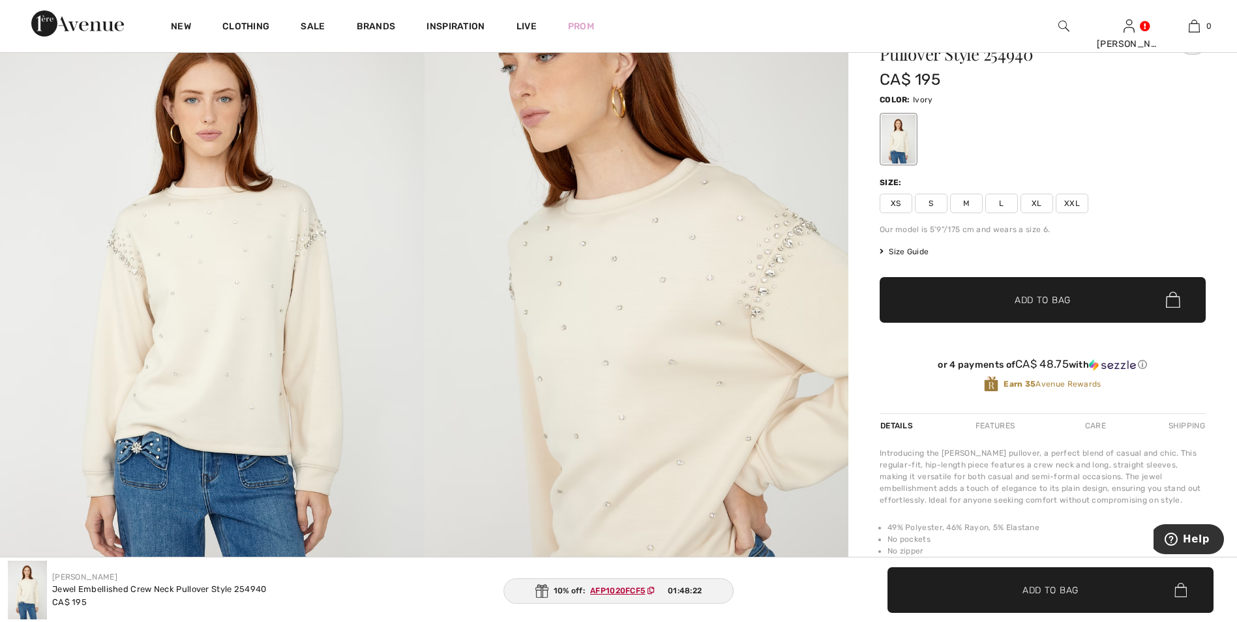
scroll to position [203, 0]
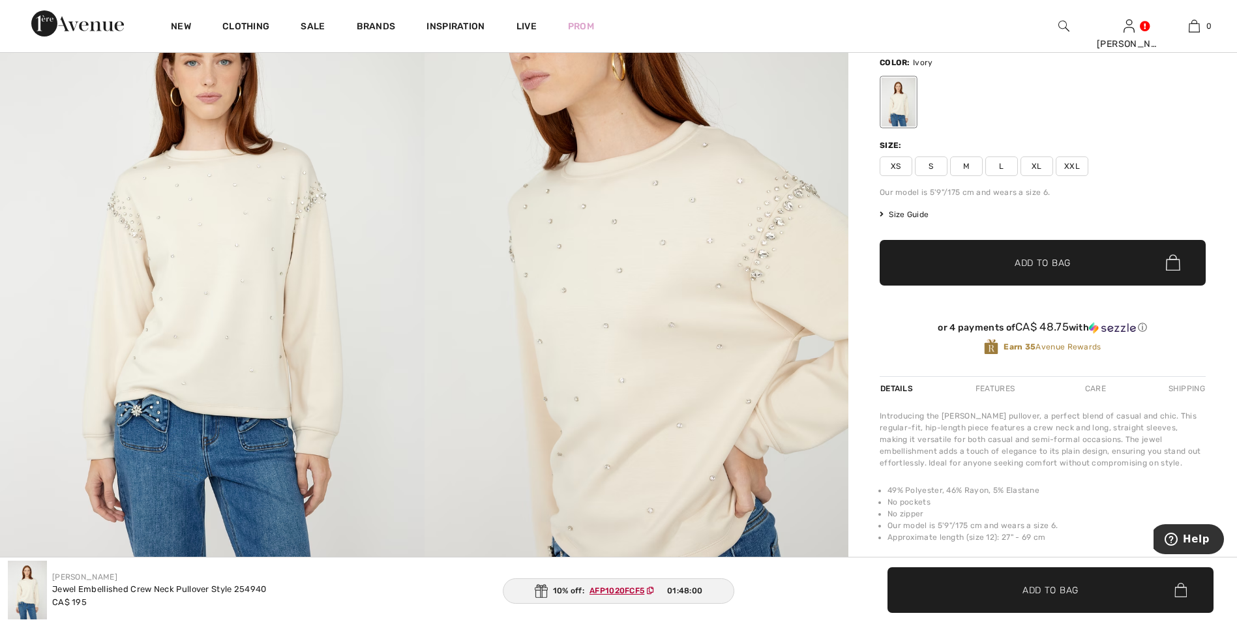
click at [896, 164] on span "XS" at bounding box center [895, 166] width 33 height 20
click at [1074, 261] on span "✔ Added to Bag Add to Bag" at bounding box center [1042, 263] width 326 height 46
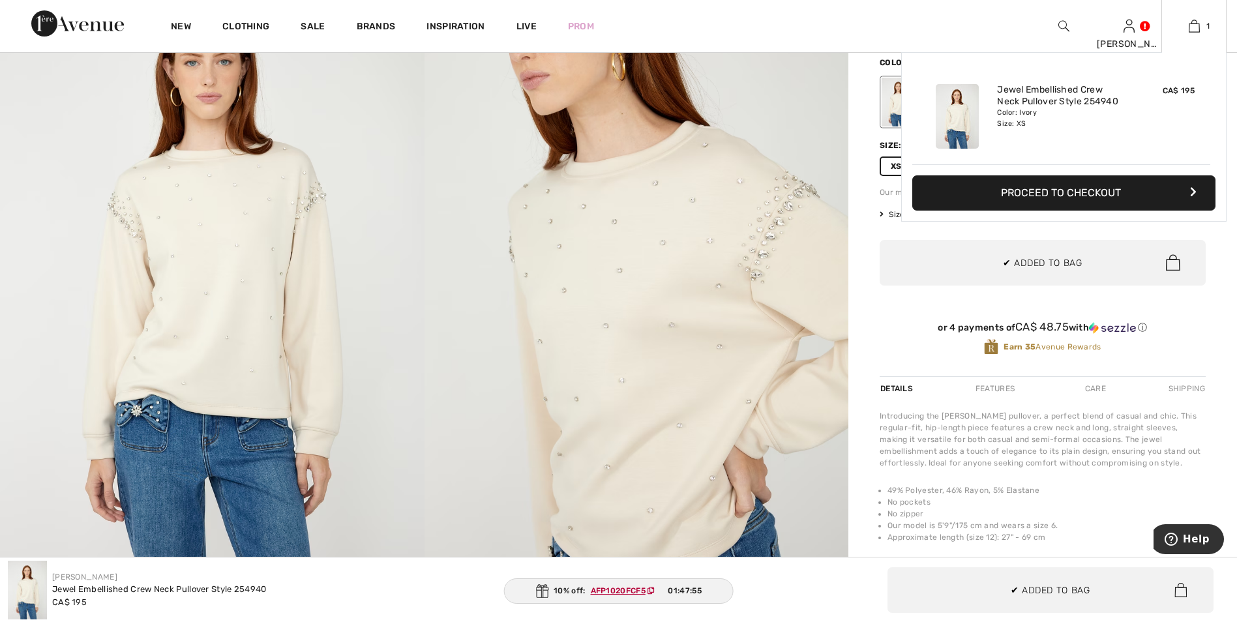
scroll to position [0, 0]
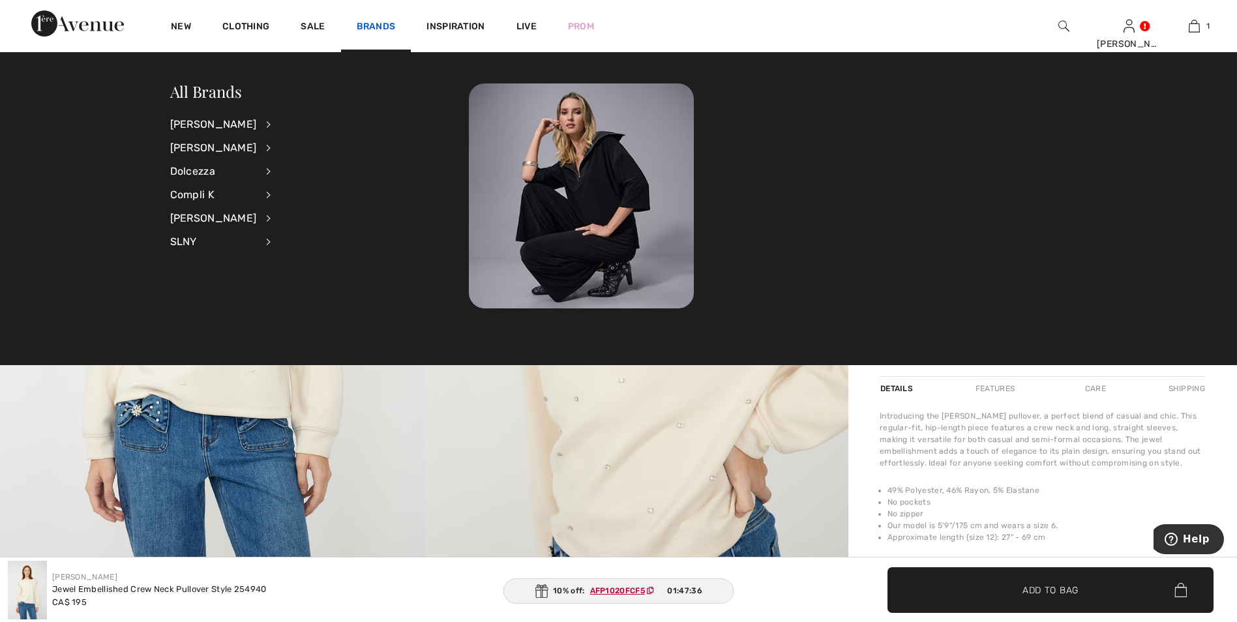
click at [384, 23] on link "Brands" at bounding box center [376, 28] width 39 height 14
click at [214, 148] on div "[PERSON_NAME]" at bounding box center [213, 147] width 87 height 23
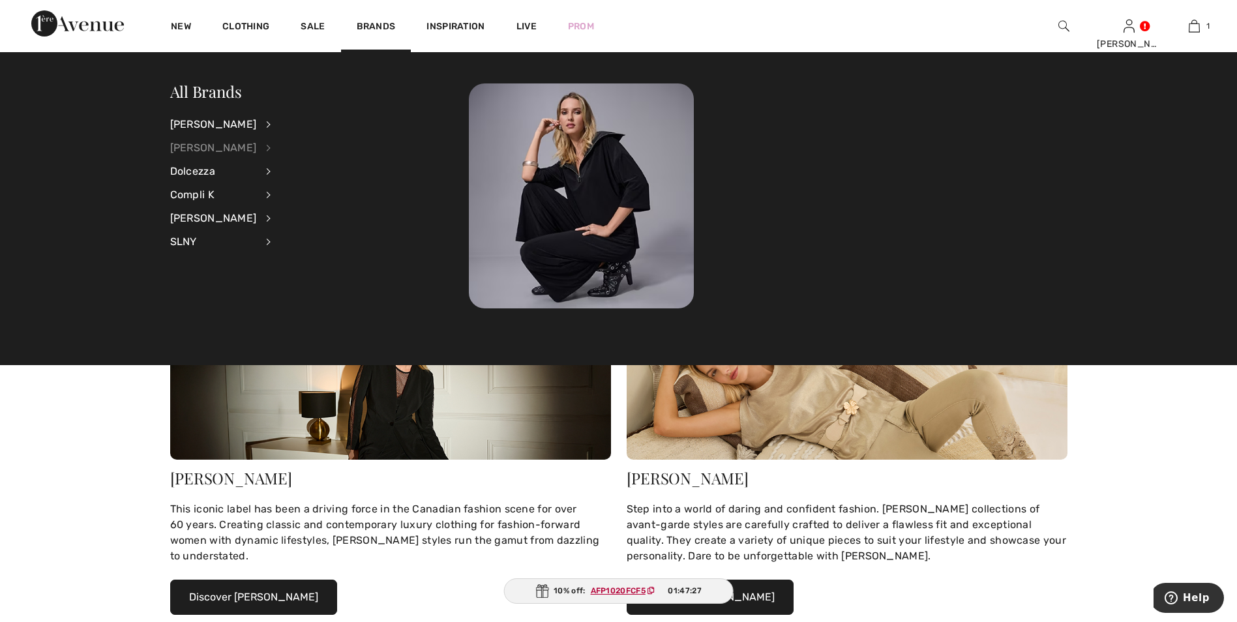
click at [220, 146] on div "[PERSON_NAME]" at bounding box center [213, 147] width 87 height 23
click at [337, 272] on link "Sweaters & Cardigans" at bounding box center [337, 274] width 101 height 22
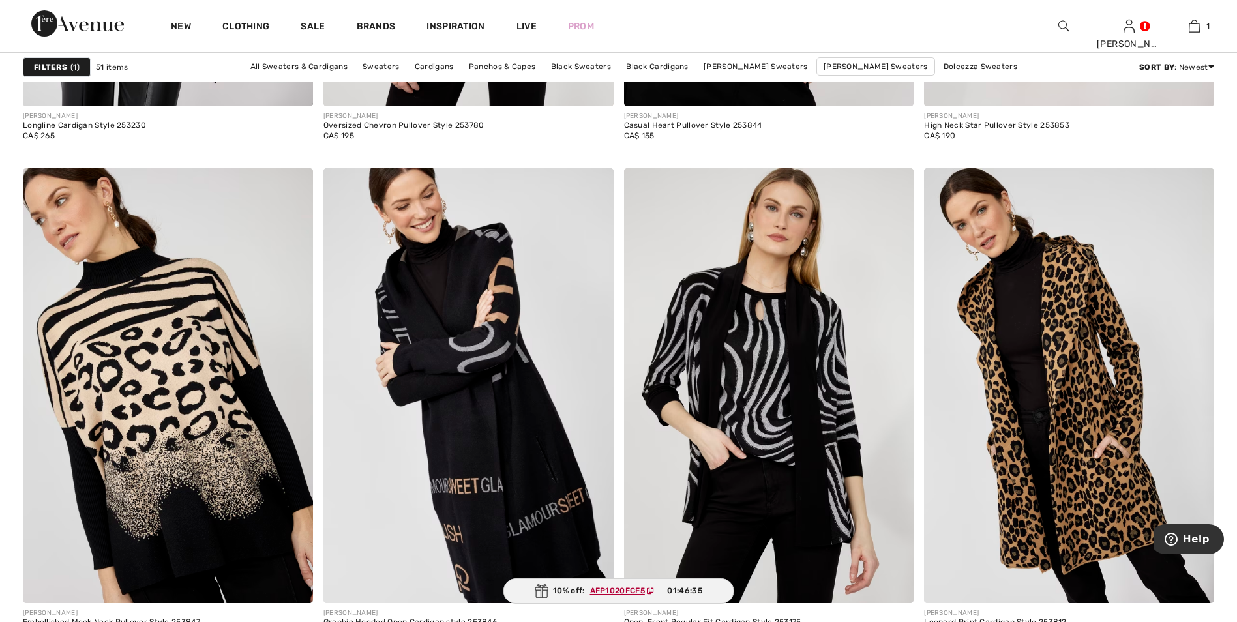
scroll to position [2764, 0]
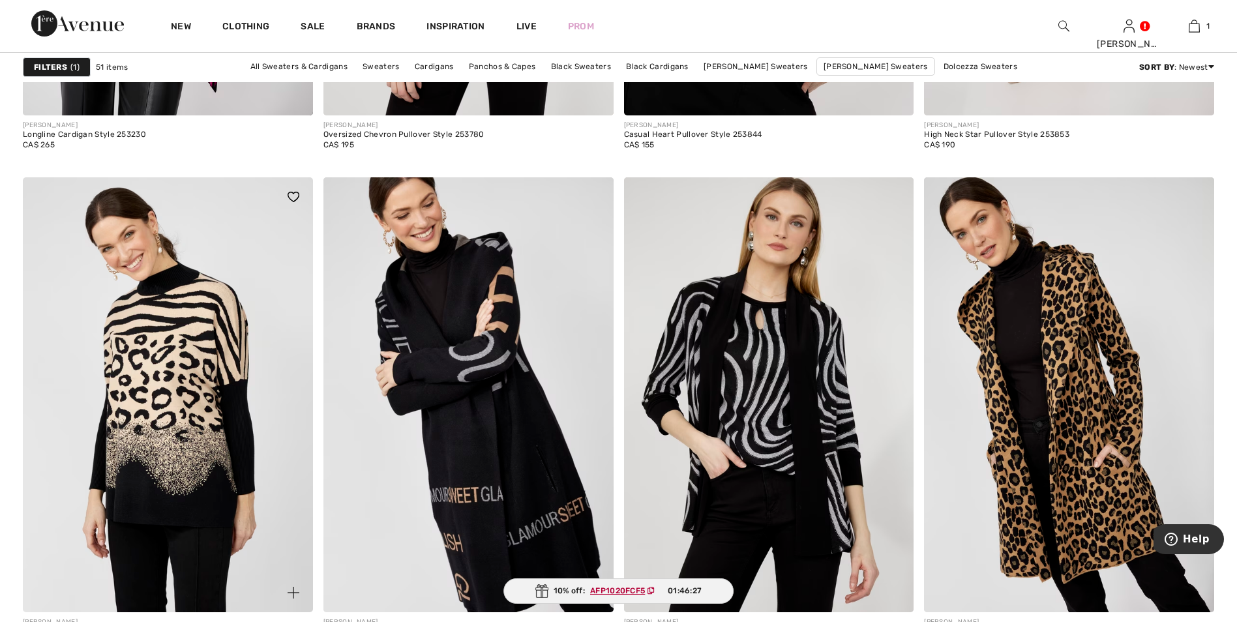
click at [179, 420] on img at bounding box center [168, 394] width 290 height 435
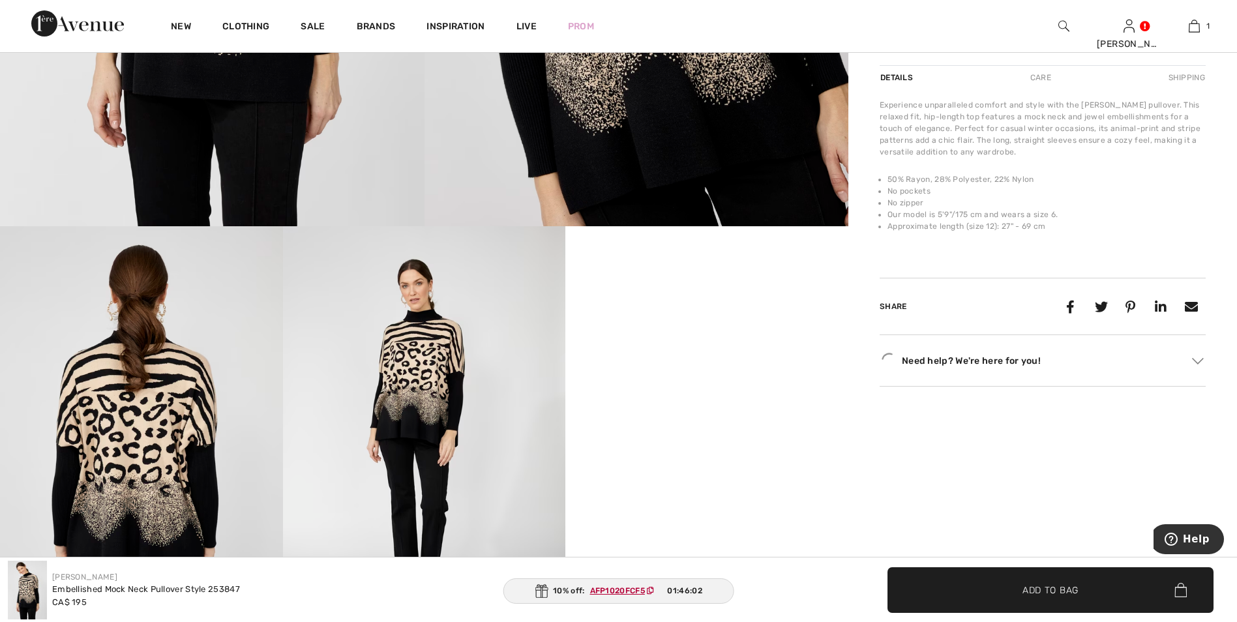
scroll to position [717, 0]
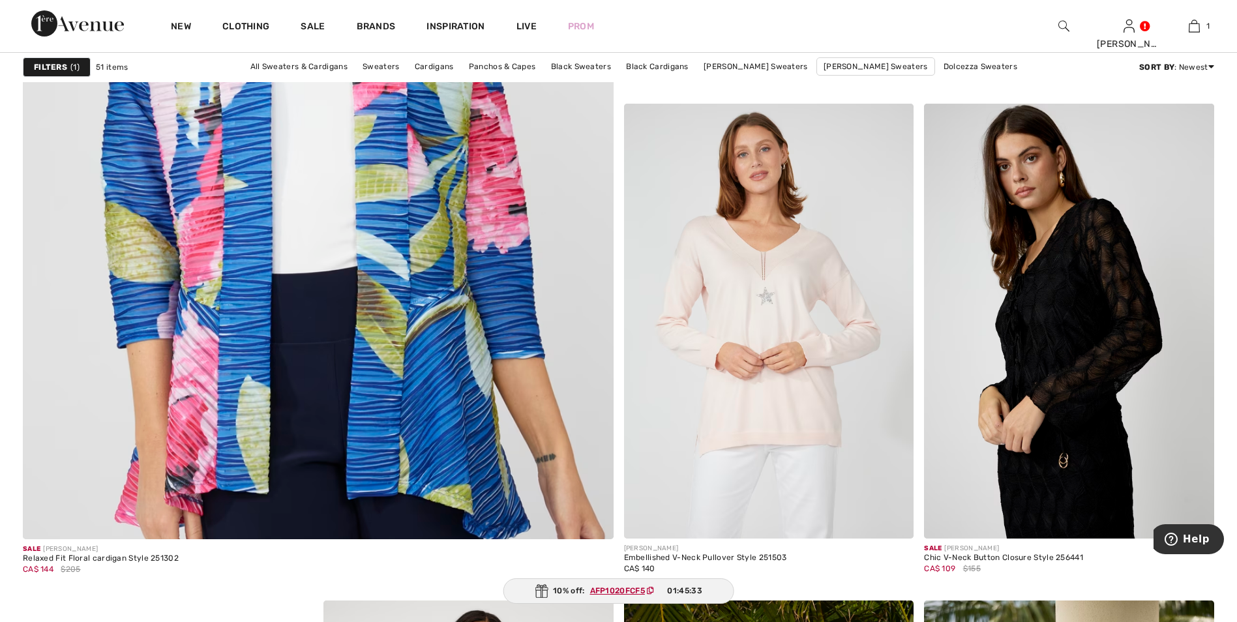
scroll to position [4514, 0]
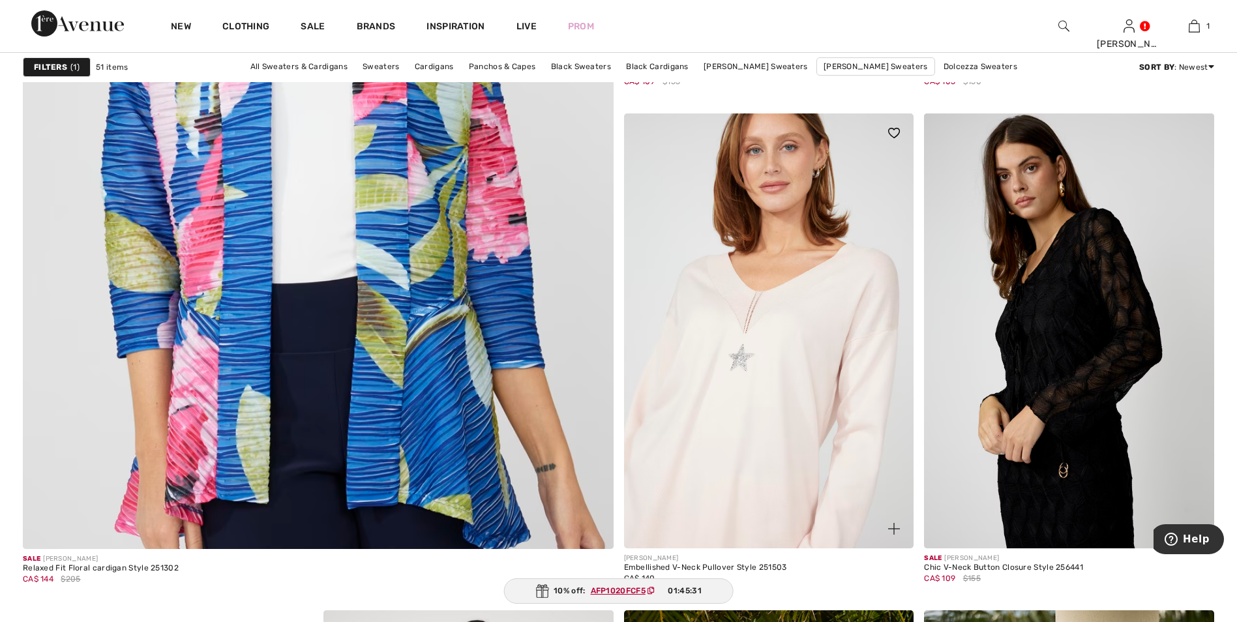
click at [721, 394] on img at bounding box center [769, 330] width 290 height 435
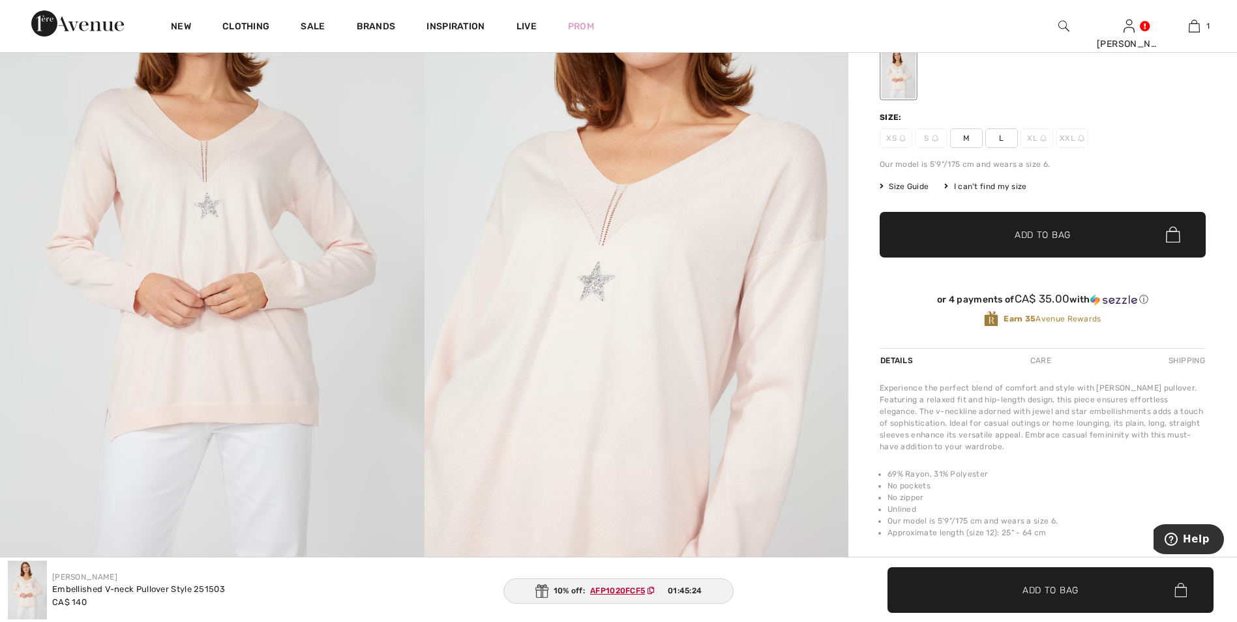
scroll to position [235, 0]
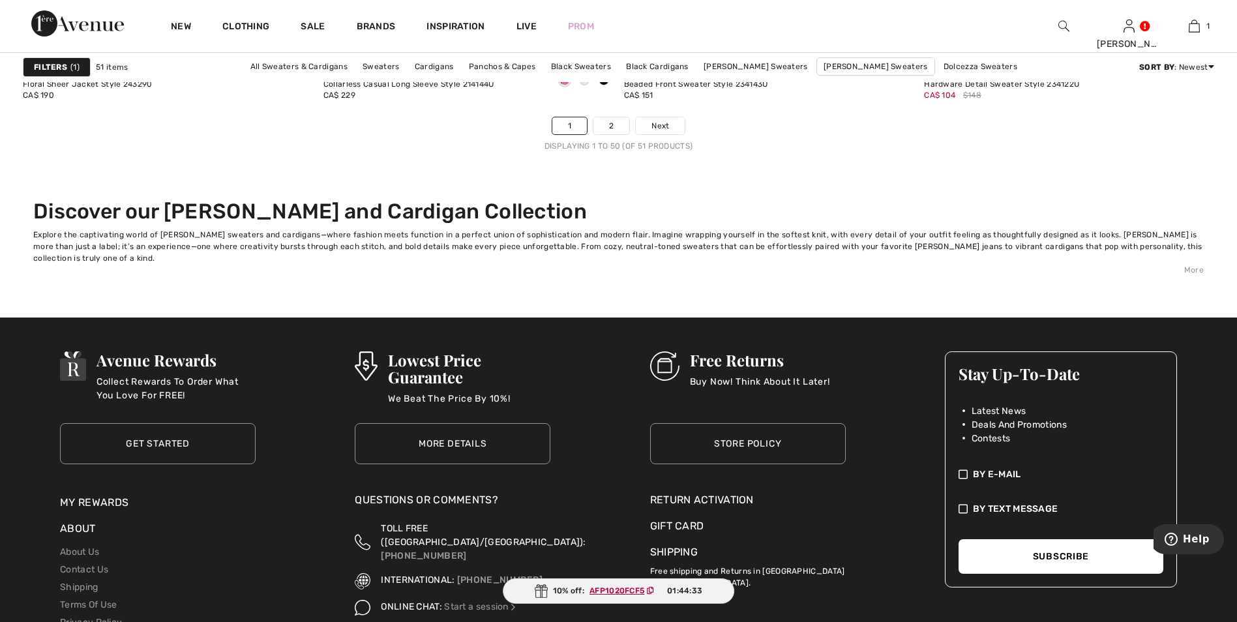
scroll to position [7640, 0]
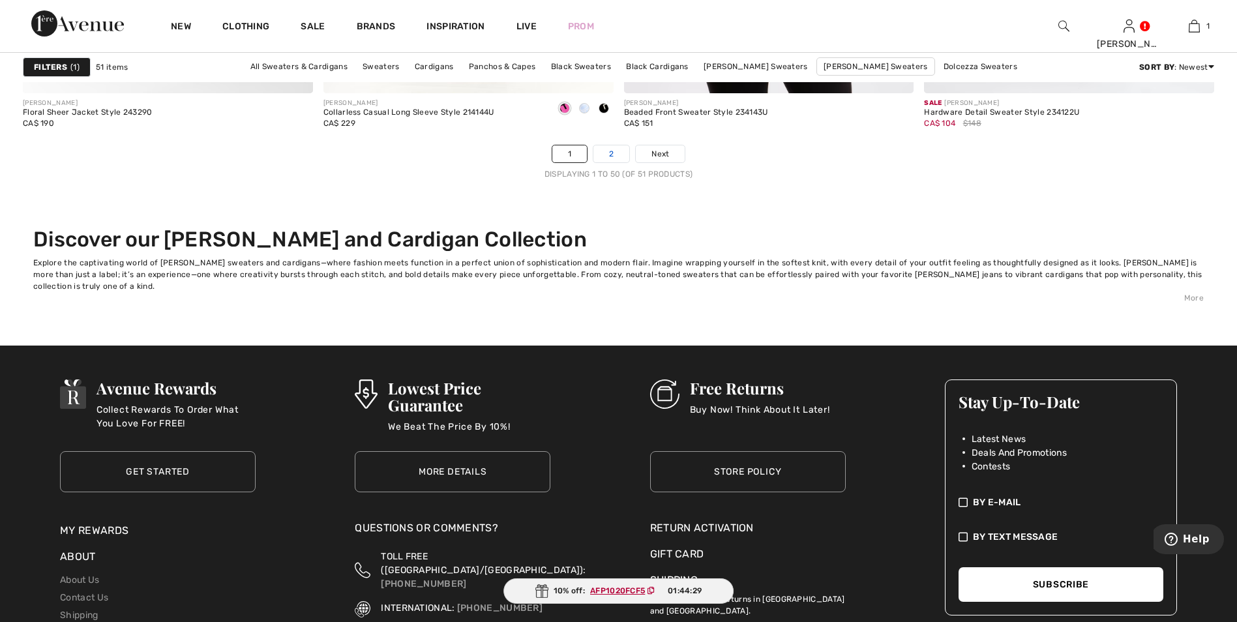
click at [615, 154] on link "2" at bounding box center [611, 153] width 36 height 17
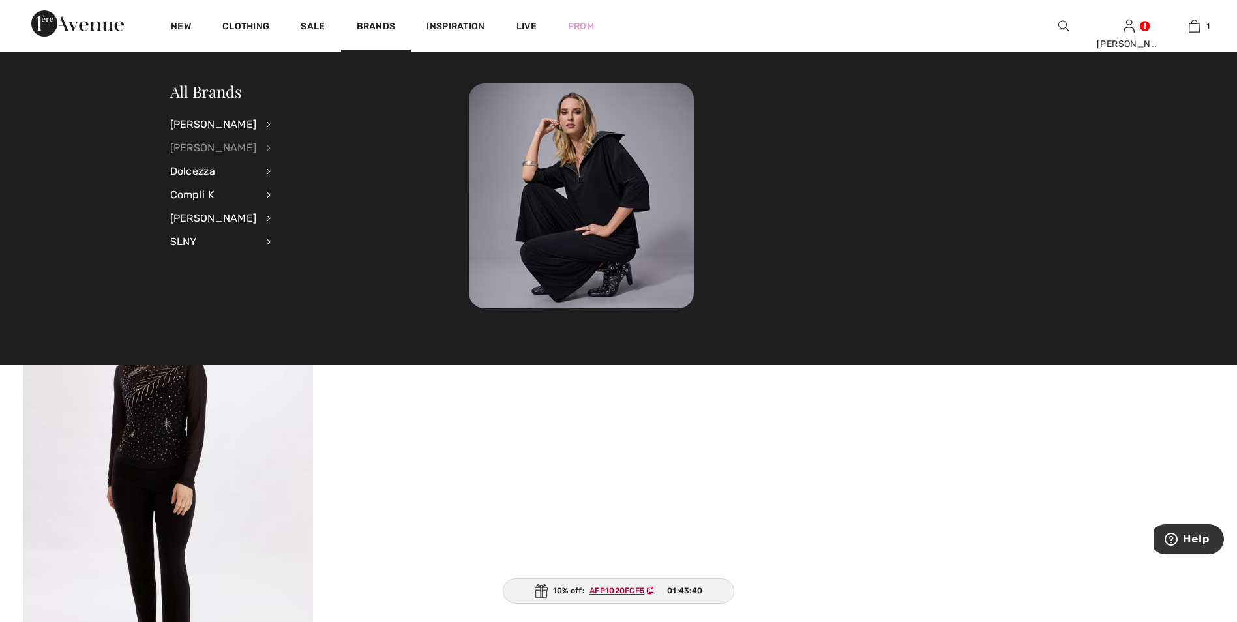
click at [197, 149] on div "[PERSON_NAME]" at bounding box center [213, 147] width 87 height 23
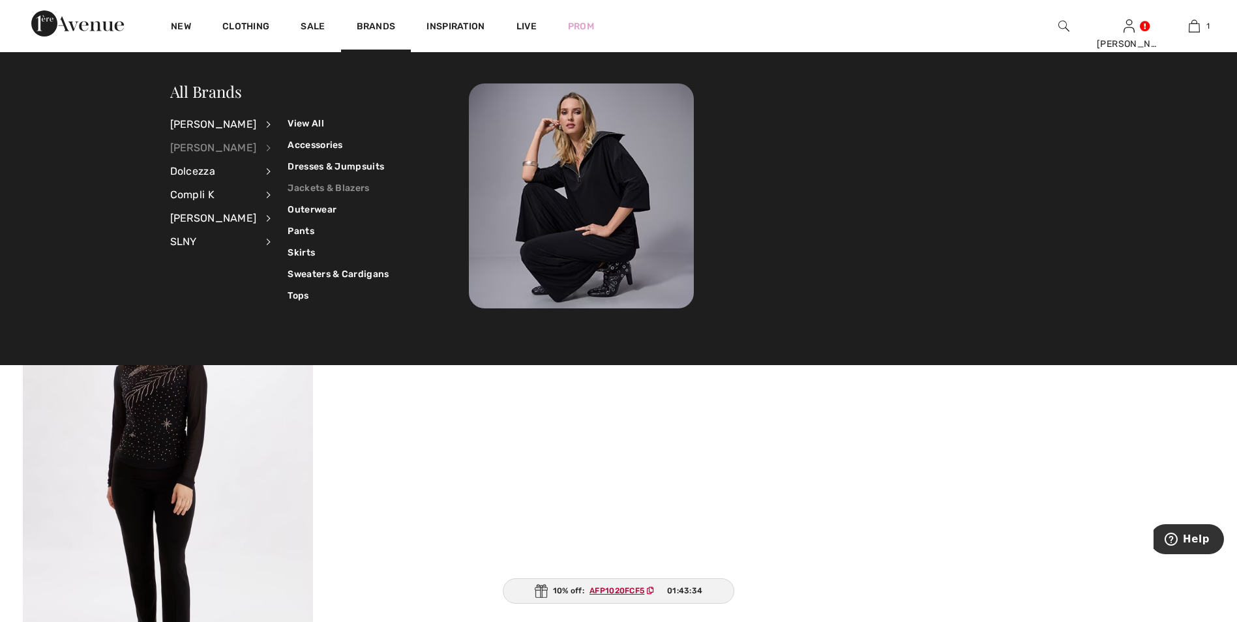
click at [297, 187] on link "Jackets & Blazers" at bounding box center [337, 188] width 101 height 22
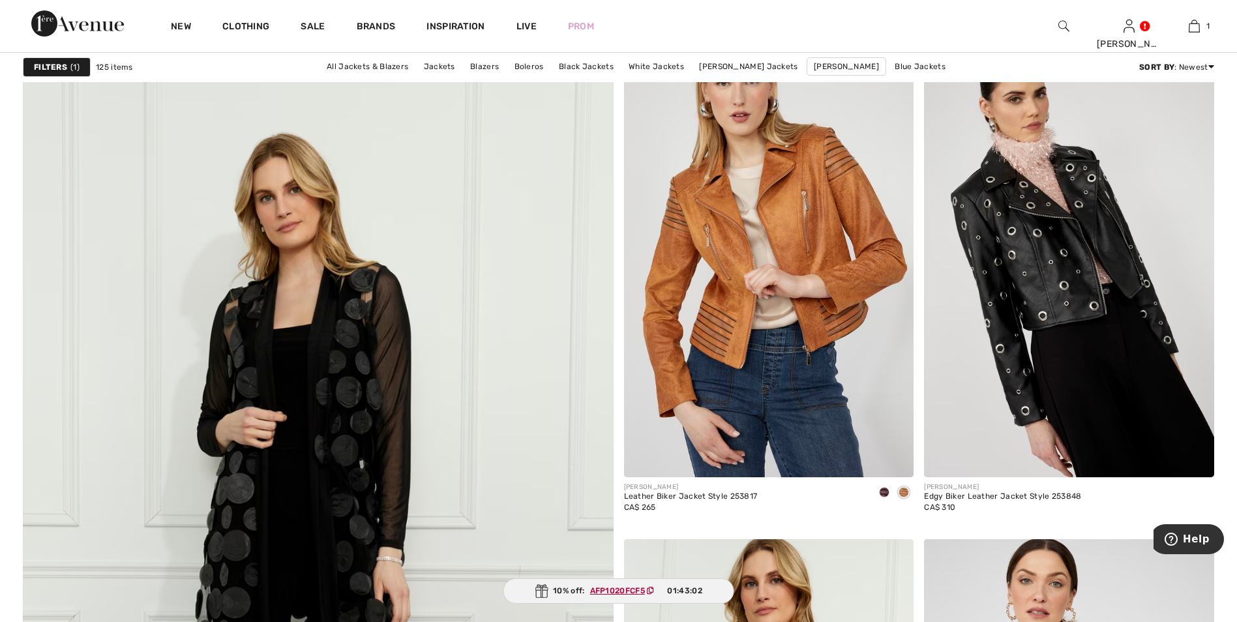
scroll to position [4116, 0]
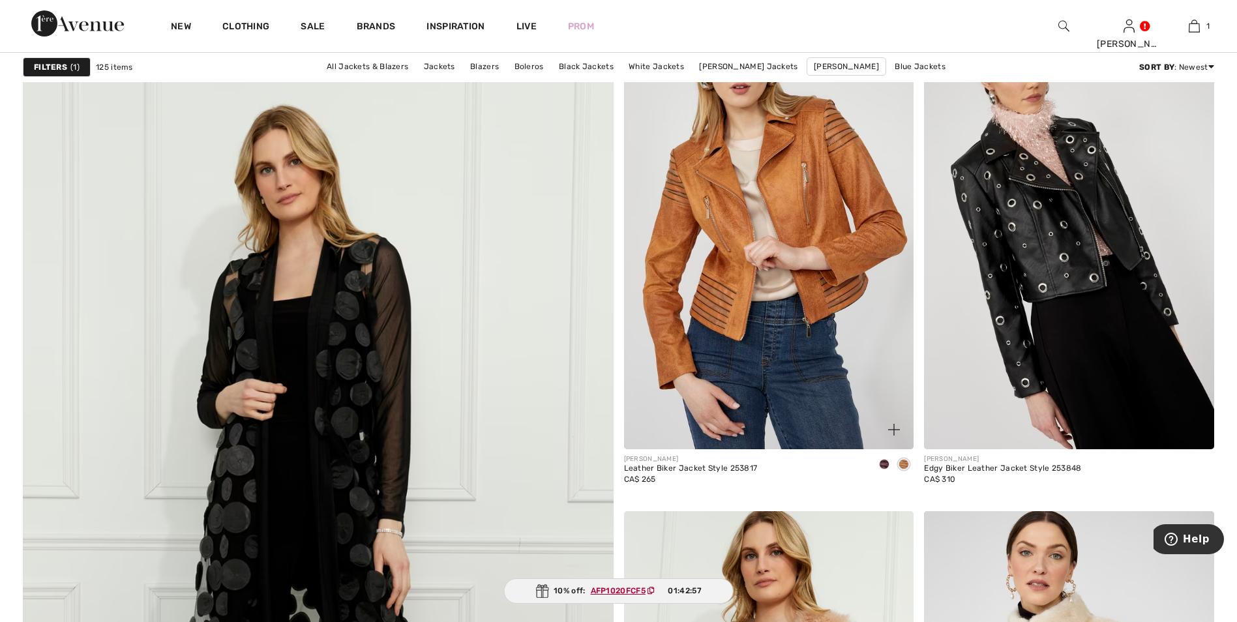
click at [904, 465] on span at bounding box center [903, 464] width 10 height 10
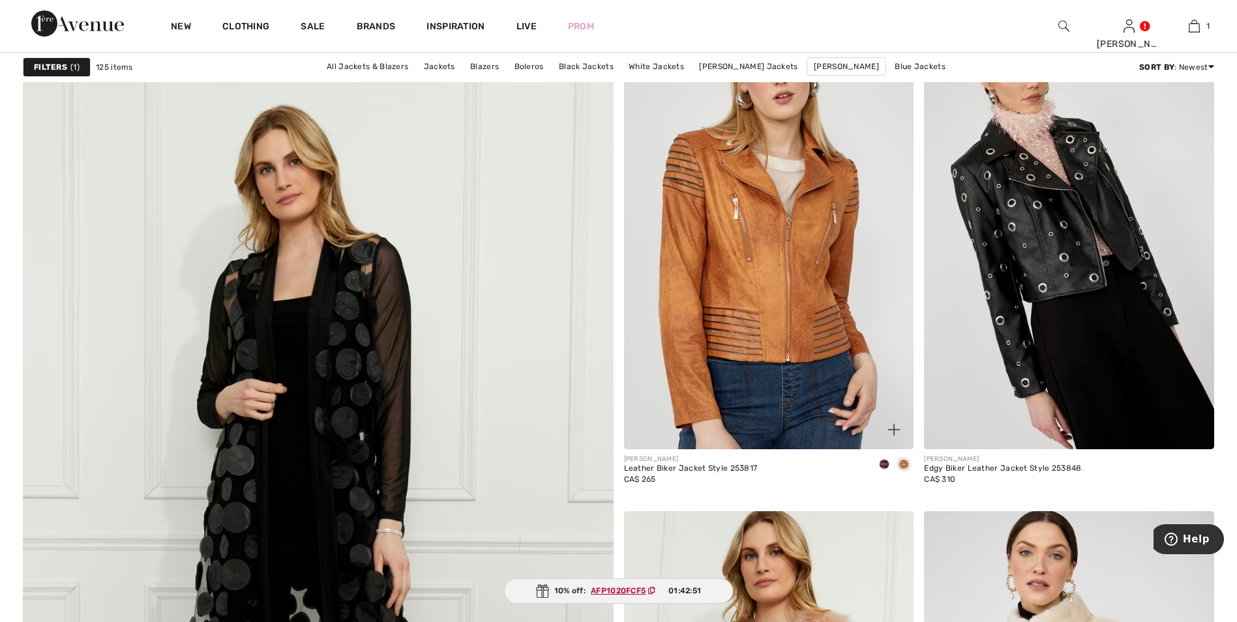
click at [778, 306] on img at bounding box center [769, 231] width 290 height 435
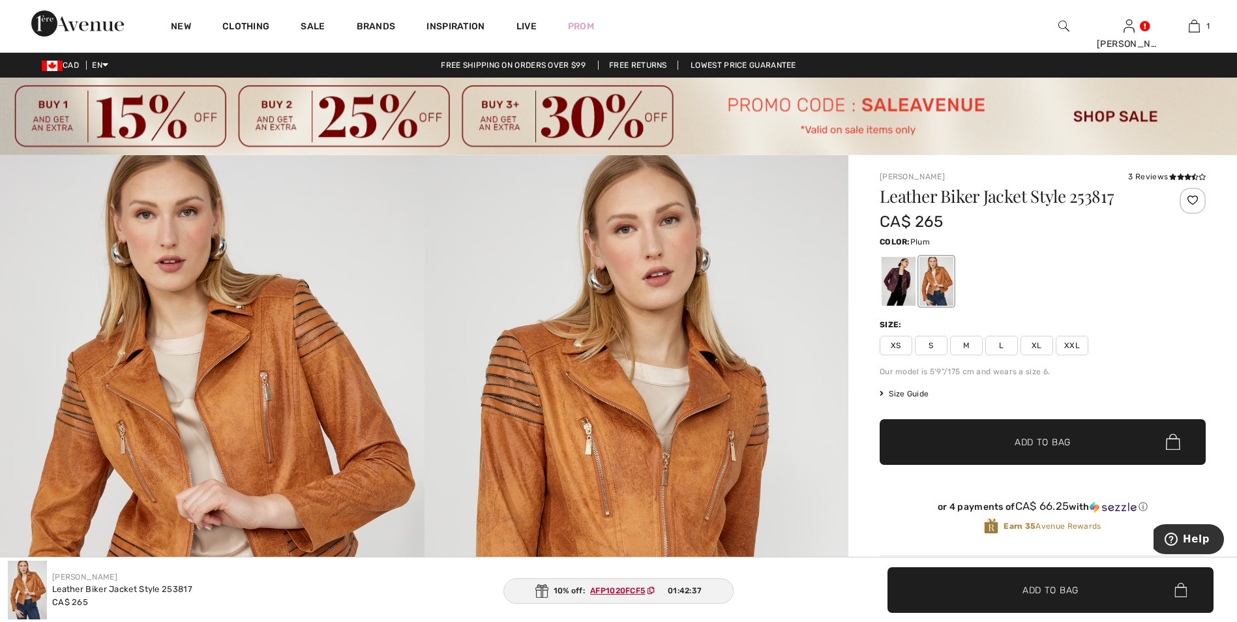
click at [900, 284] on div at bounding box center [898, 281] width 34 height 49
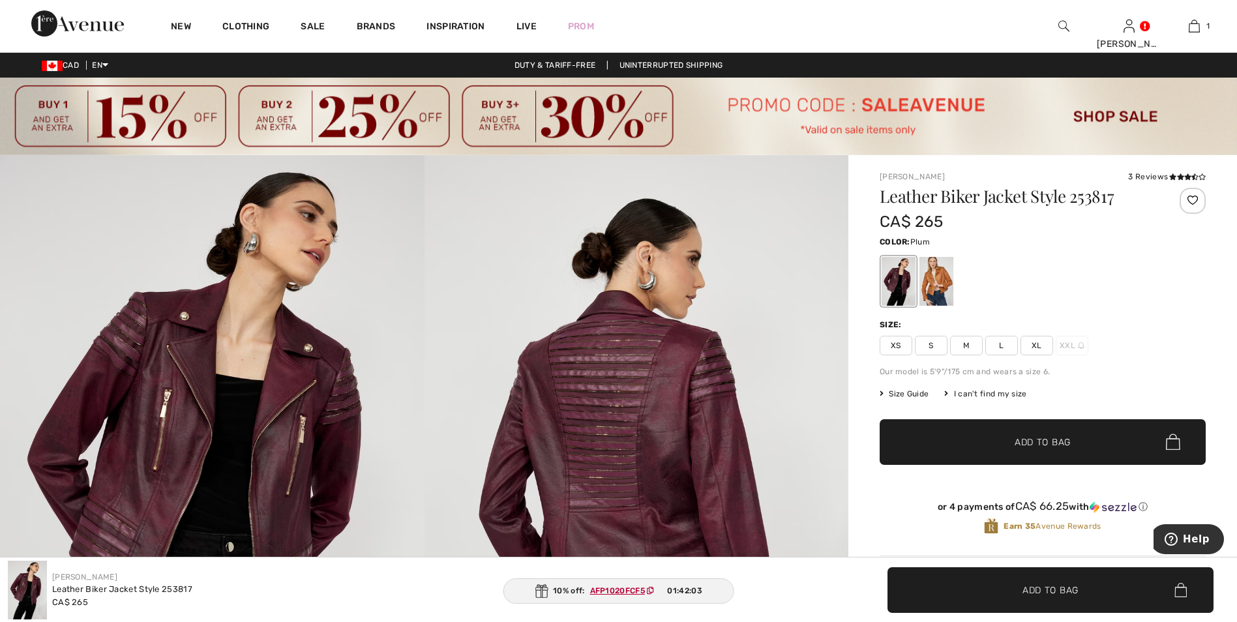
click at [595, 412] on img at bounding box center [636, 473] width 424 height 636
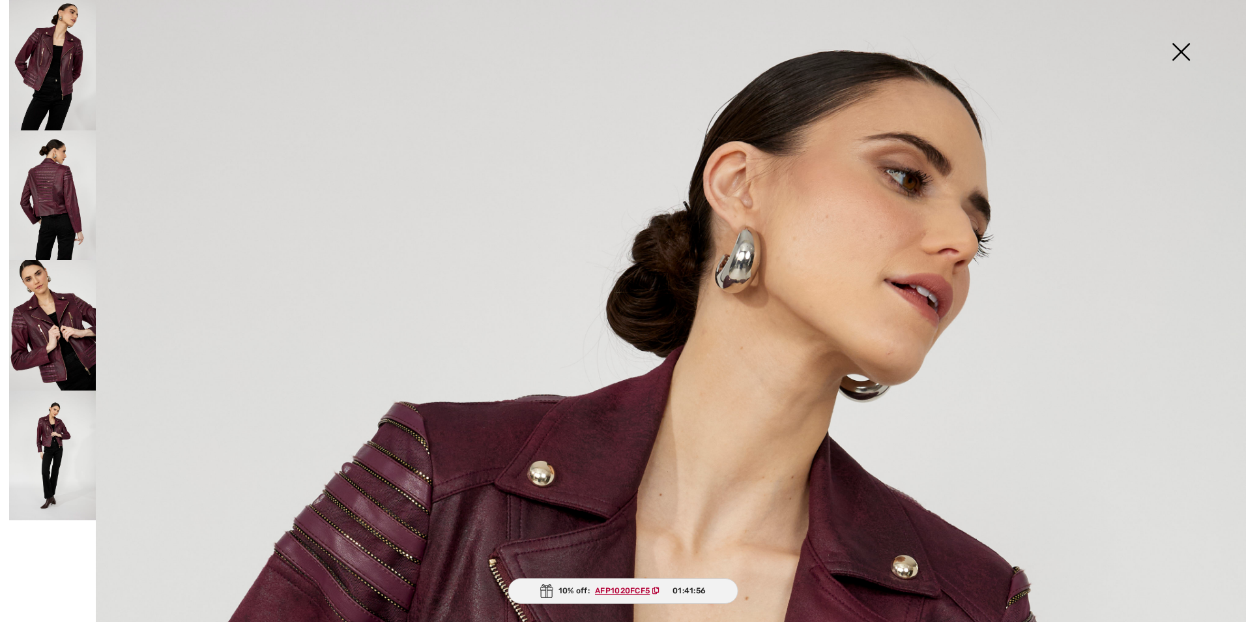
click at [38, 194] on img at bounding box center [52, 195] width 87 height 130
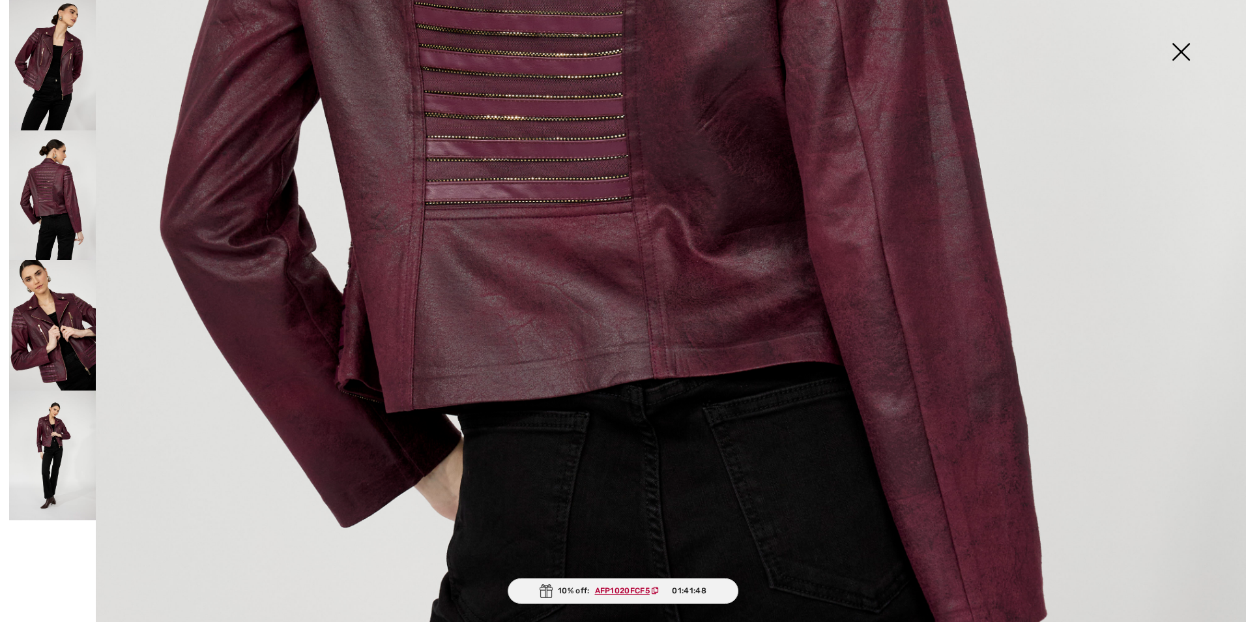
scroll to position [837, 0]
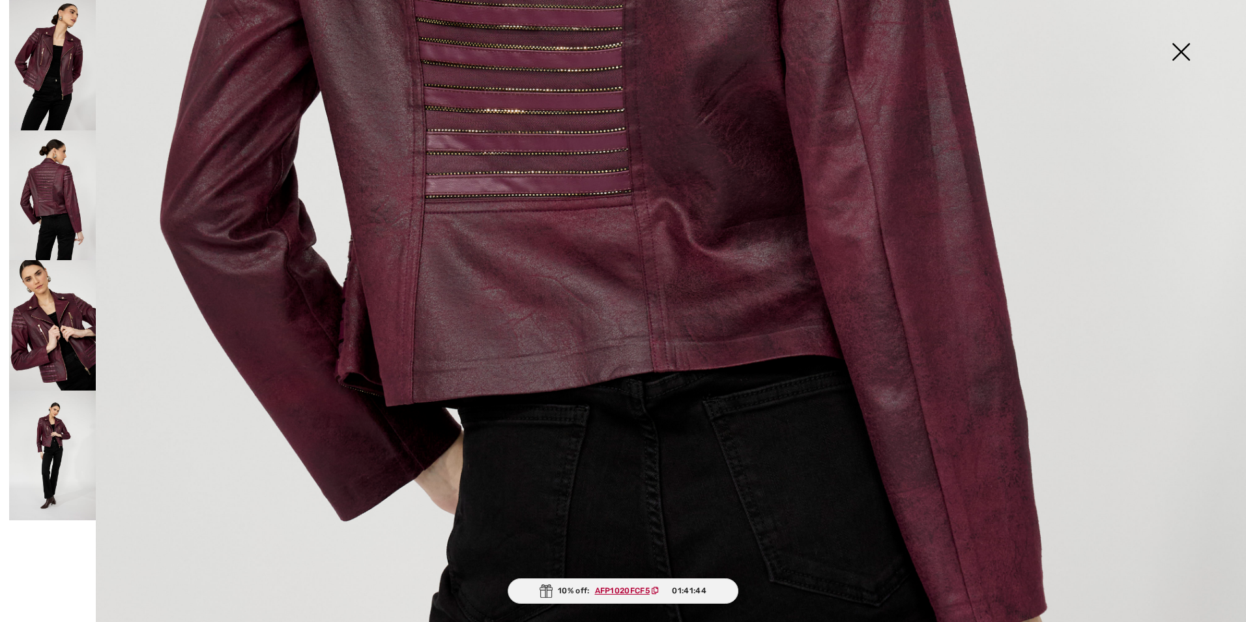
click at [55, 193] on img at bounding box center [52, 195] width 87 height 130
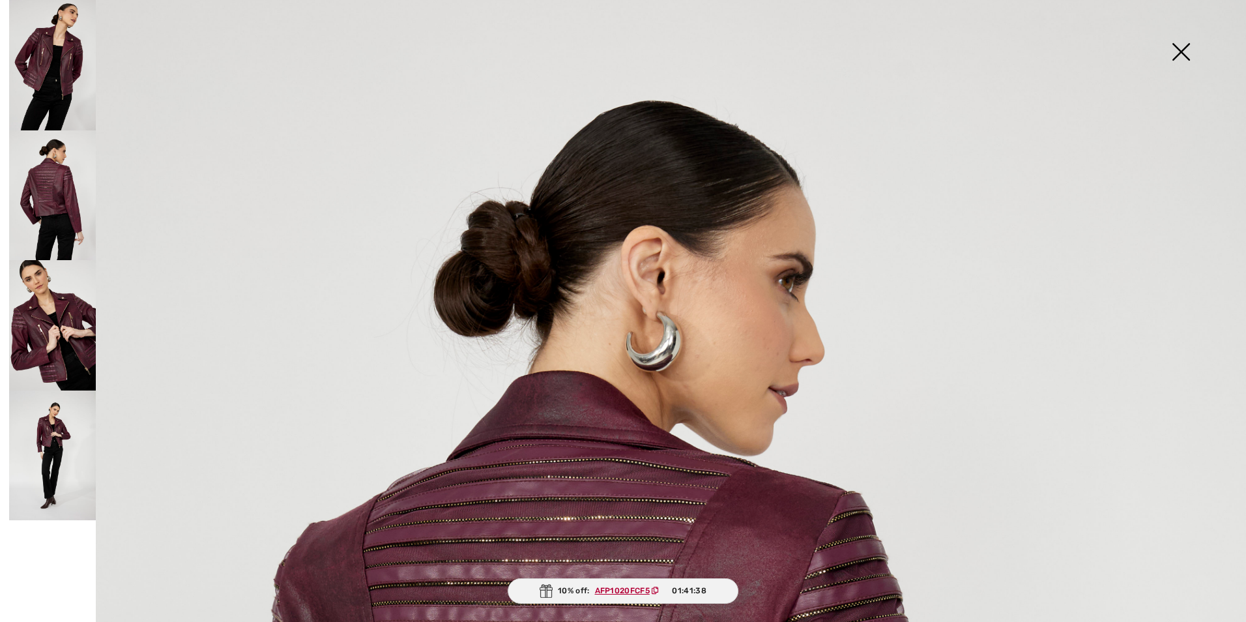
scroll to position [0, 0]
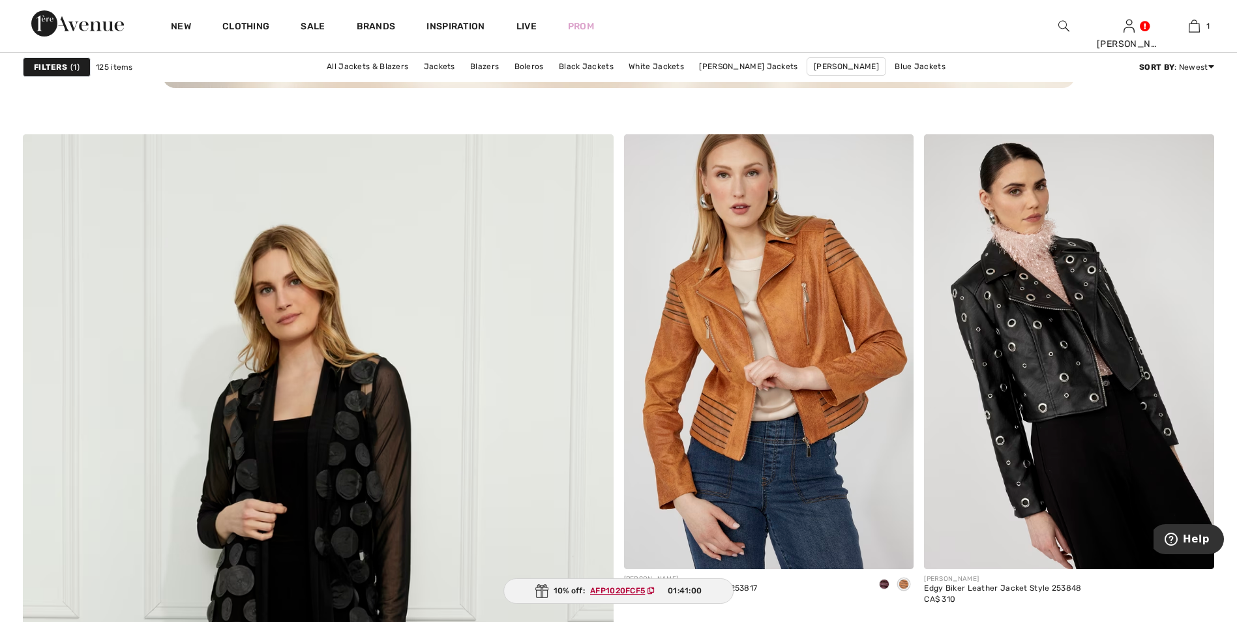
scroll to position [3987, 0]
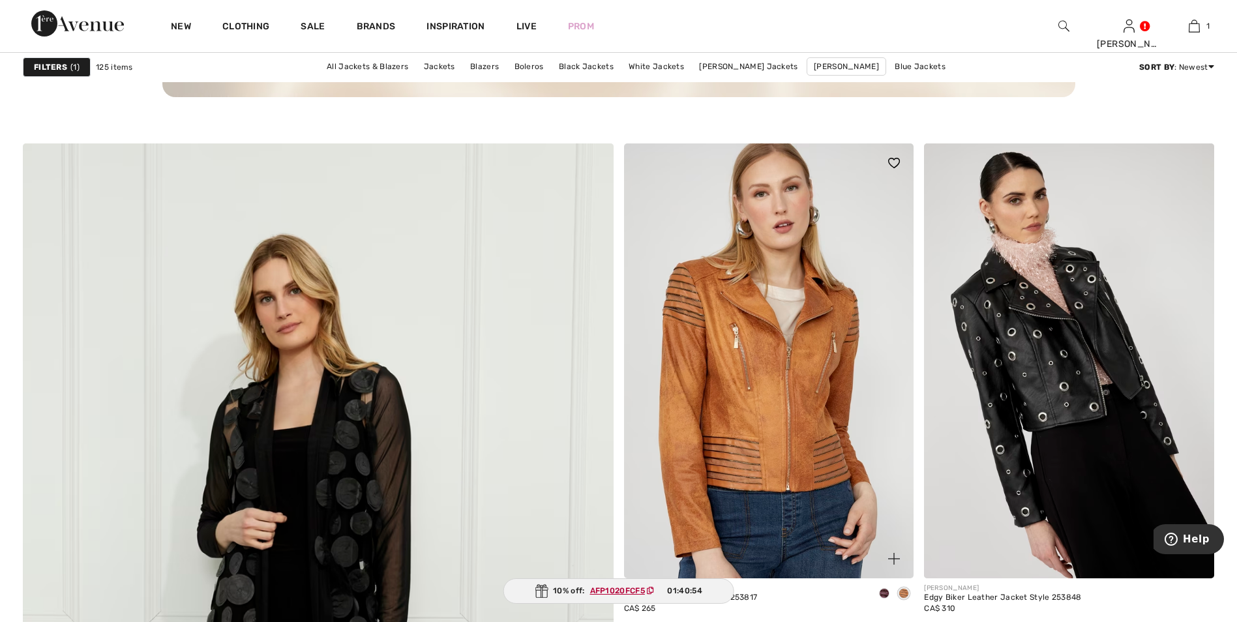
click at [761, 407] on img at bounding box center [769, 360] width 290 height 435
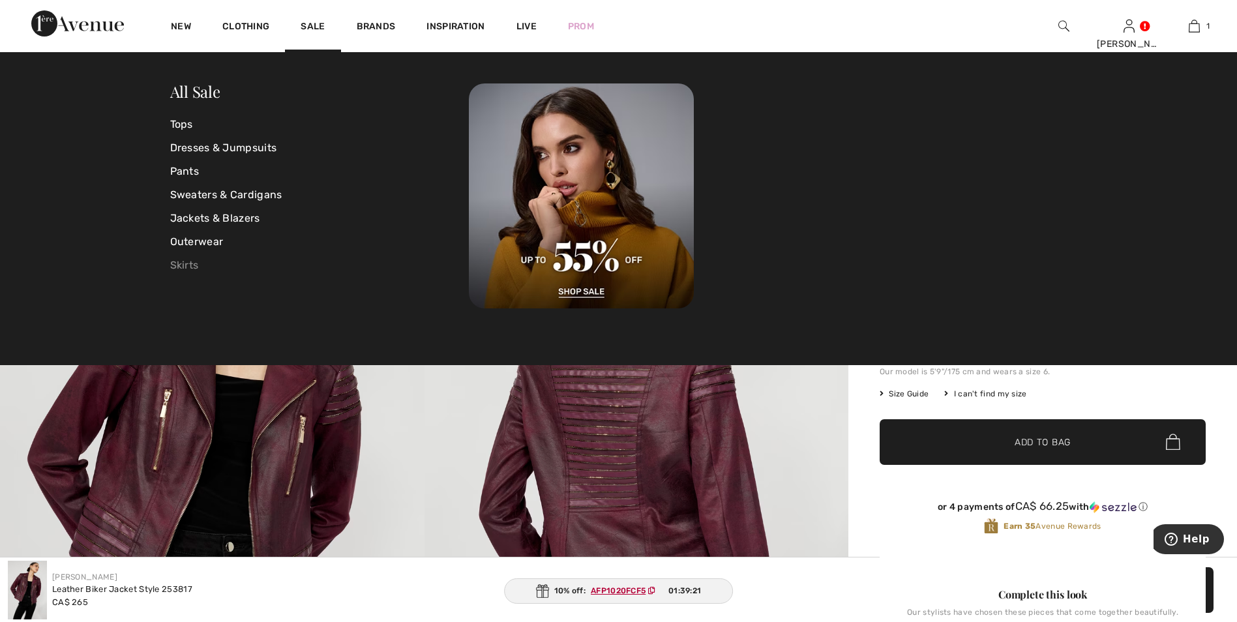
click at [184, 262] on link "Skirts" at bounding box center [319, 265] width 299 height 23
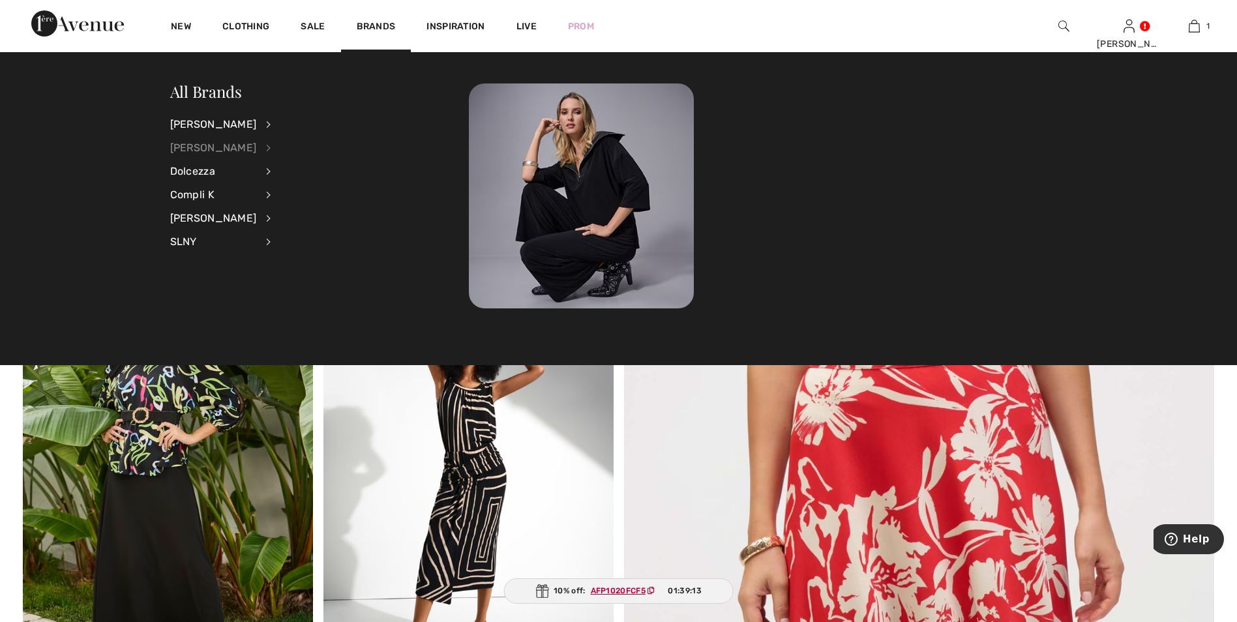
click at [222, 144] on div "[PERSON_NAME]" at bounding box center [213, 147] width 87 height 23
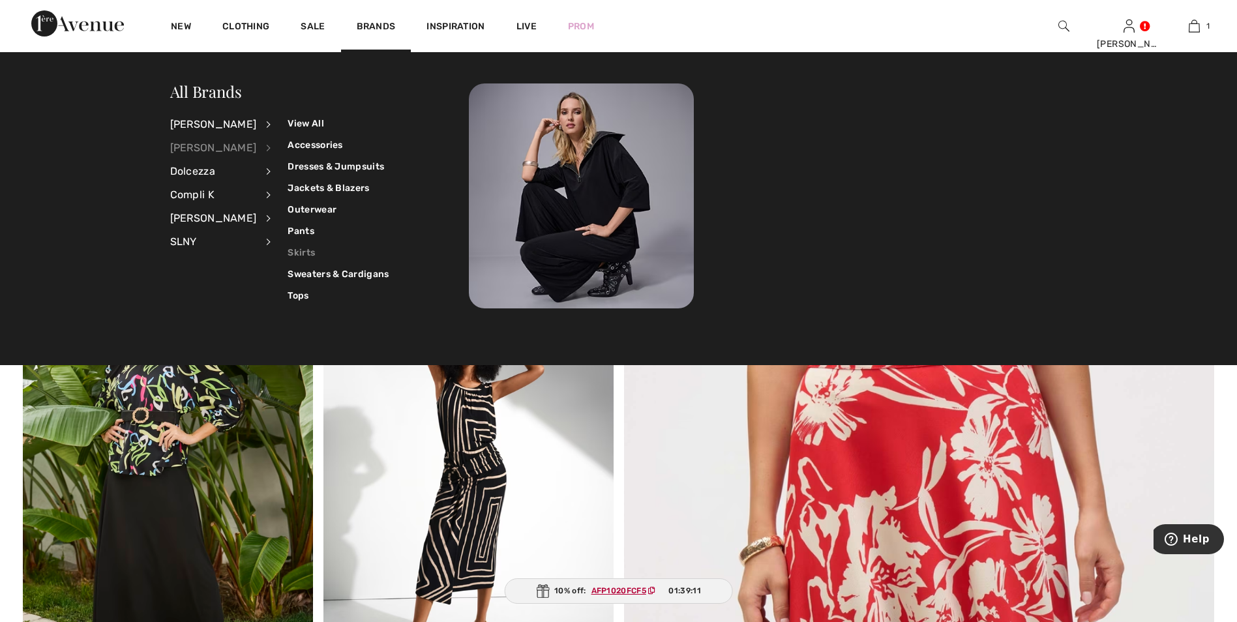
click at [289, 255] on link "Skirts" at bounding box center [337, 253] width 101 height 22
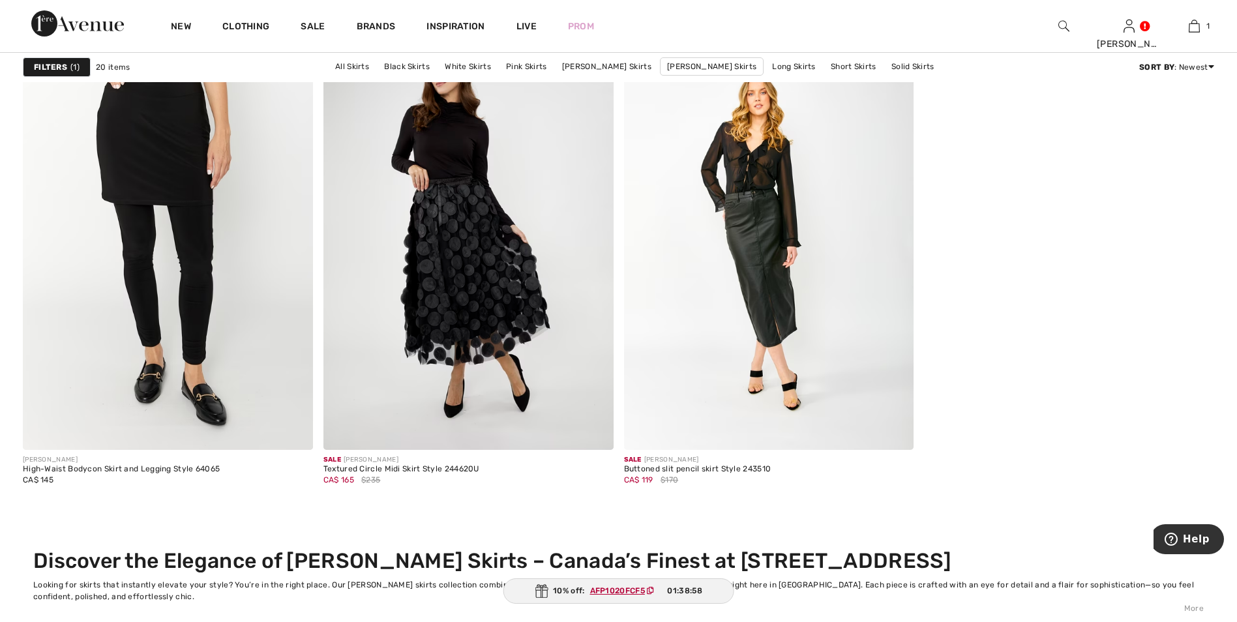
scroll to position [2939, 0]
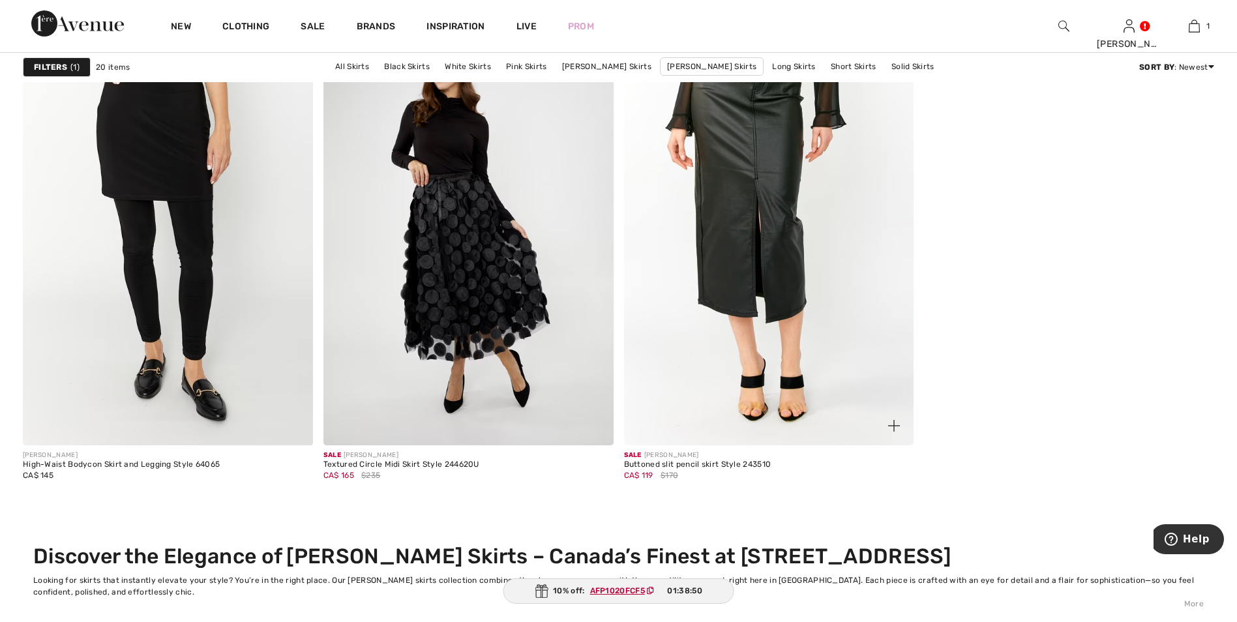
click at [762, 217] on img at bounding box center [769, 227] width 290 height 435
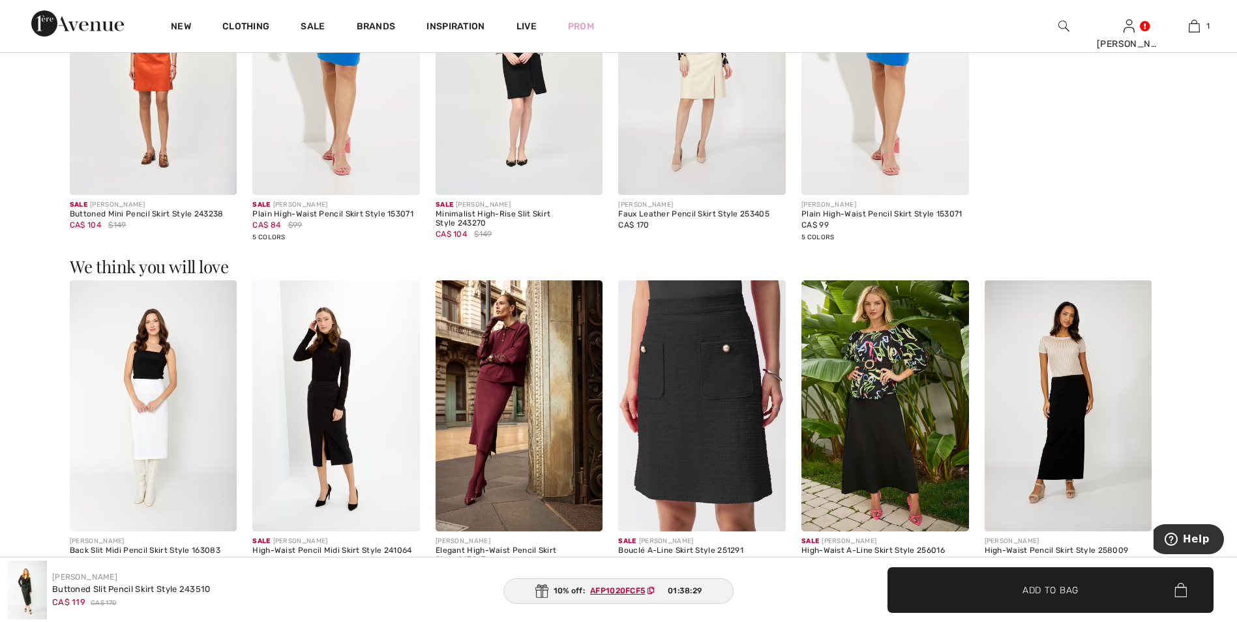
scroll to position [1729, 0]
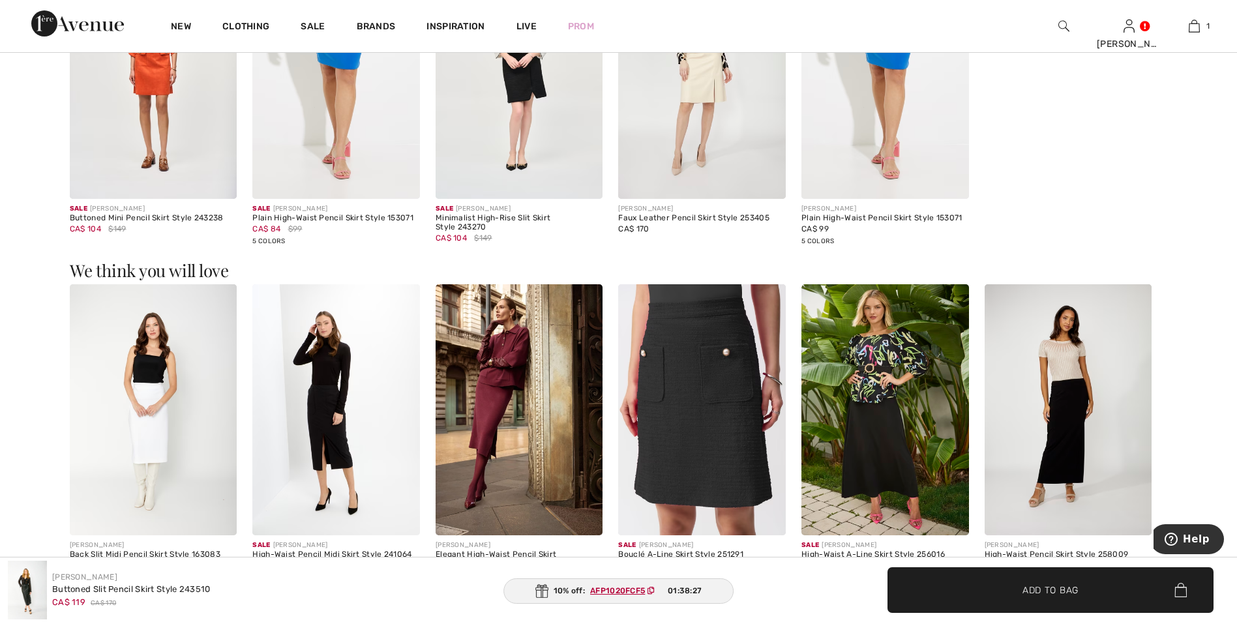
click at [484, 432] on img at bounding box center [519, 409] width 168 height 251
